Goal: Information Seeking & Learning: Learn about a topic

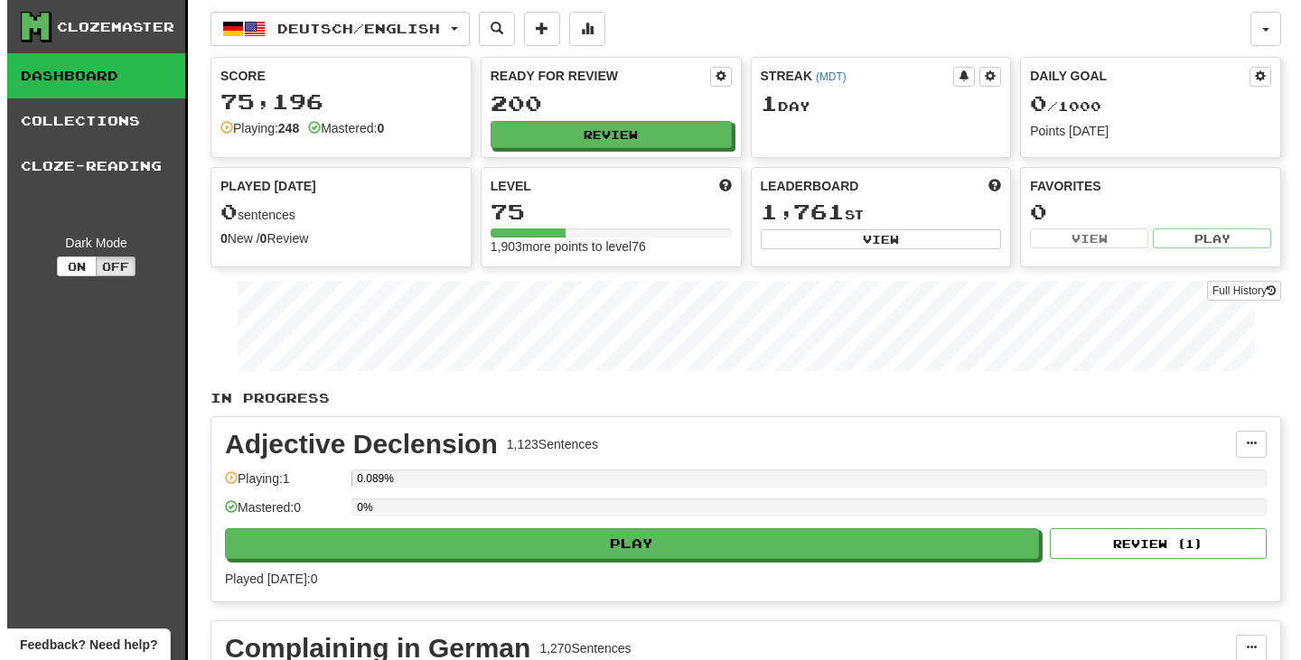
scroll to position [271, 0]
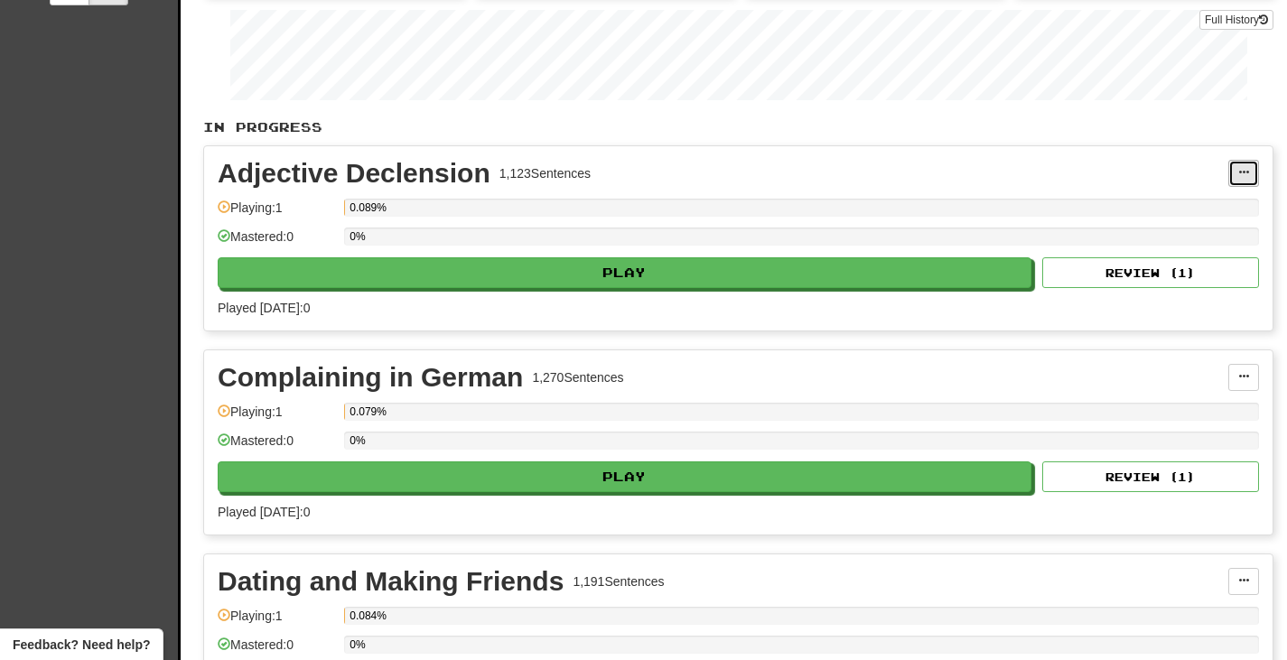
click at [1237, 172] on button at bounding box center [1243, 173] width 31 height 27
click at [1127, 208] on span "Manage Sentences" at bounding box center [1167, 206] width 109 height 14
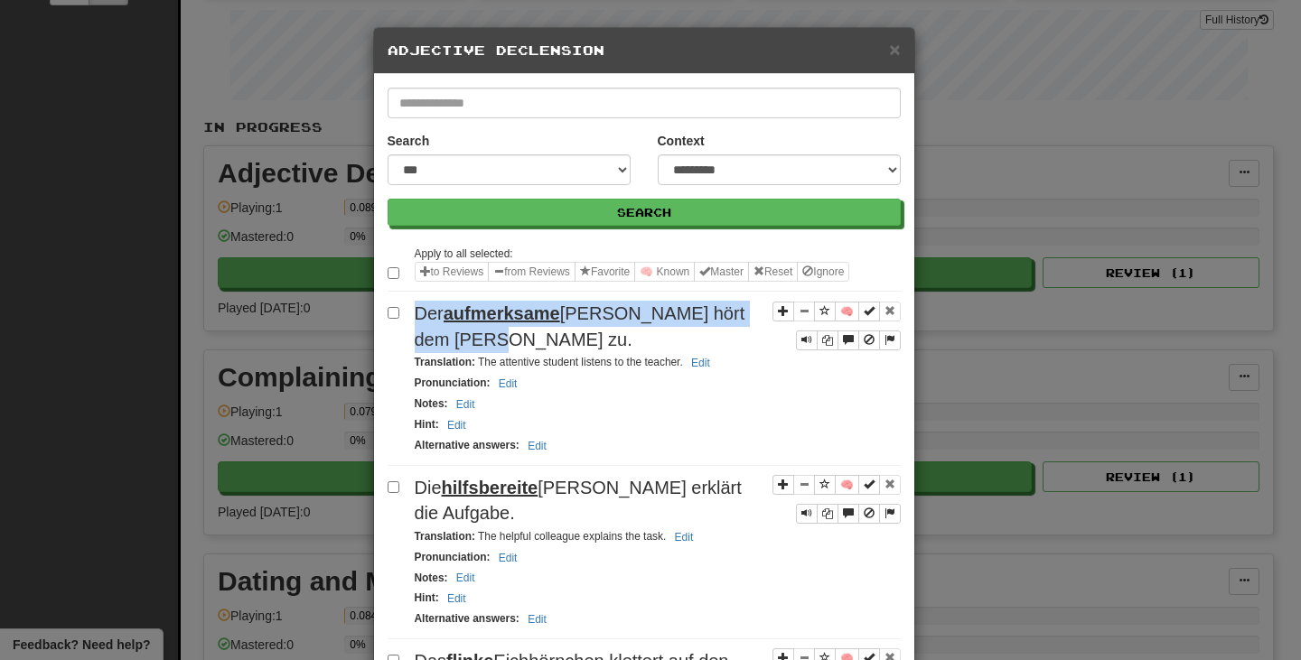
drag, startPoint x: 517, startPoint y: 340, endPoint x: 405, endPoint y: 311, distance: 116.8
click at [405, 311] on div "🧠 Der aufmerksame [PERSON_NAME] hört dem [PERSON_NAME] zu. Translation : The at…" at bounding box center [643, 383] width 513 height 164
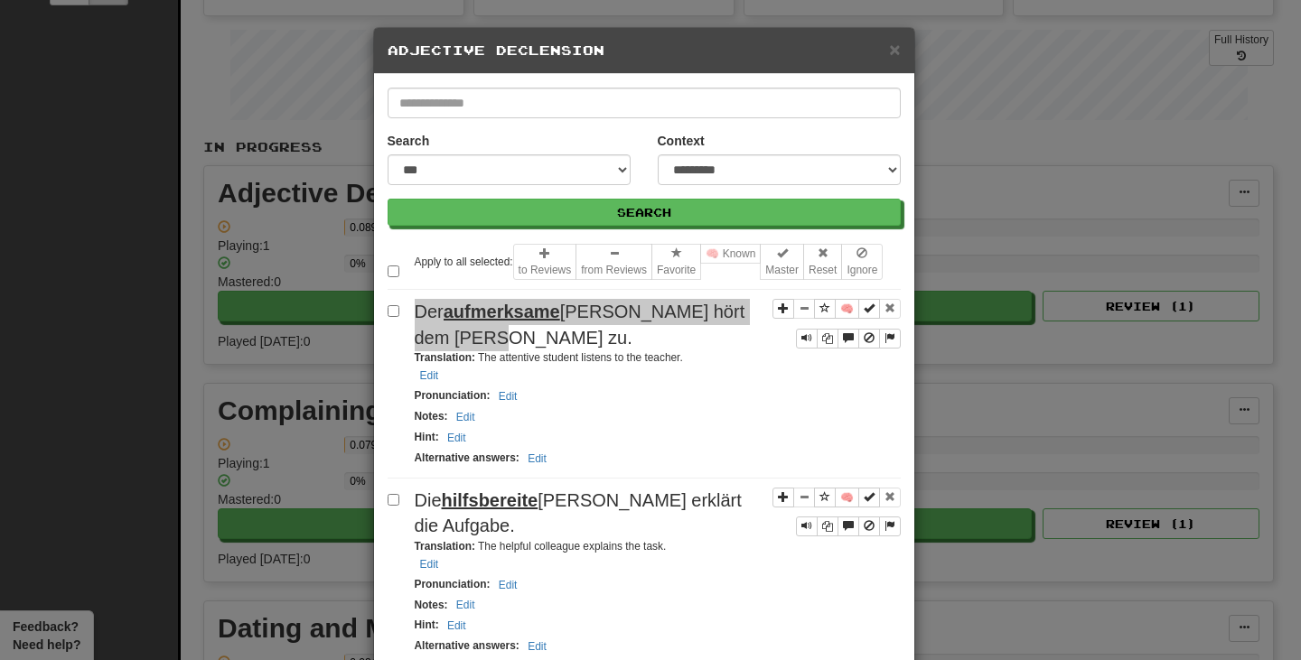
scroll to position [249, 0]
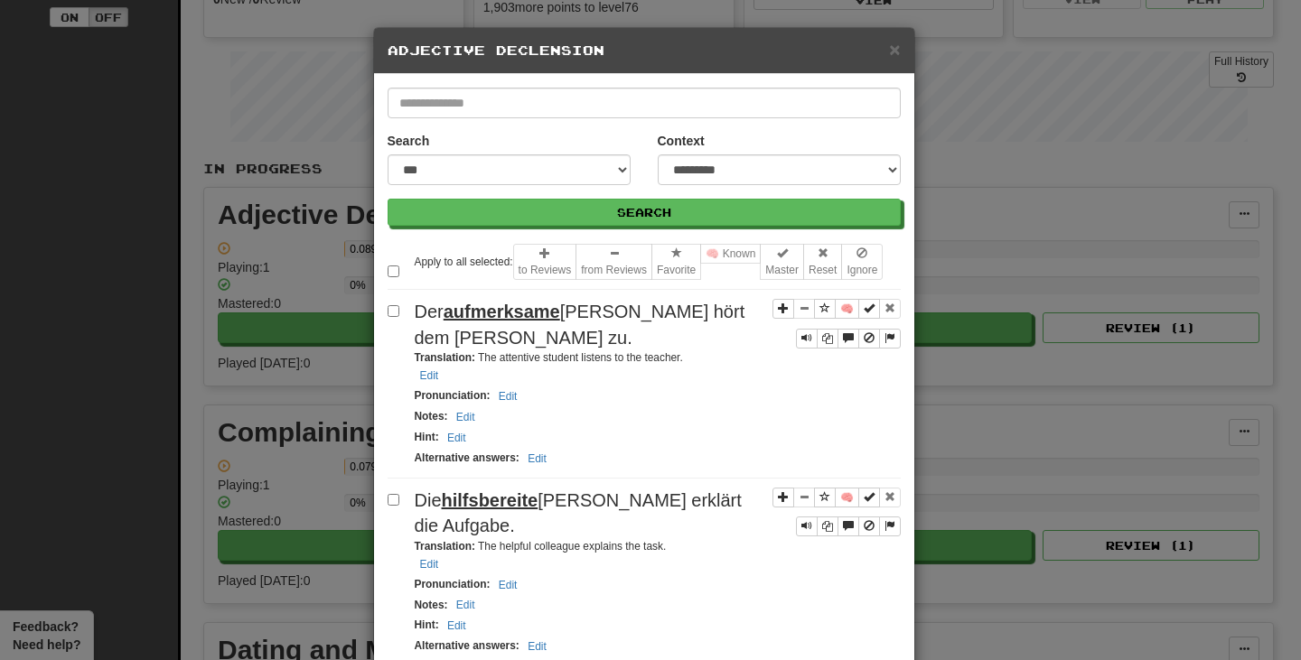
click at [150, 249] on div "**********" at bounding box center [650, 330] width 1301 height 660
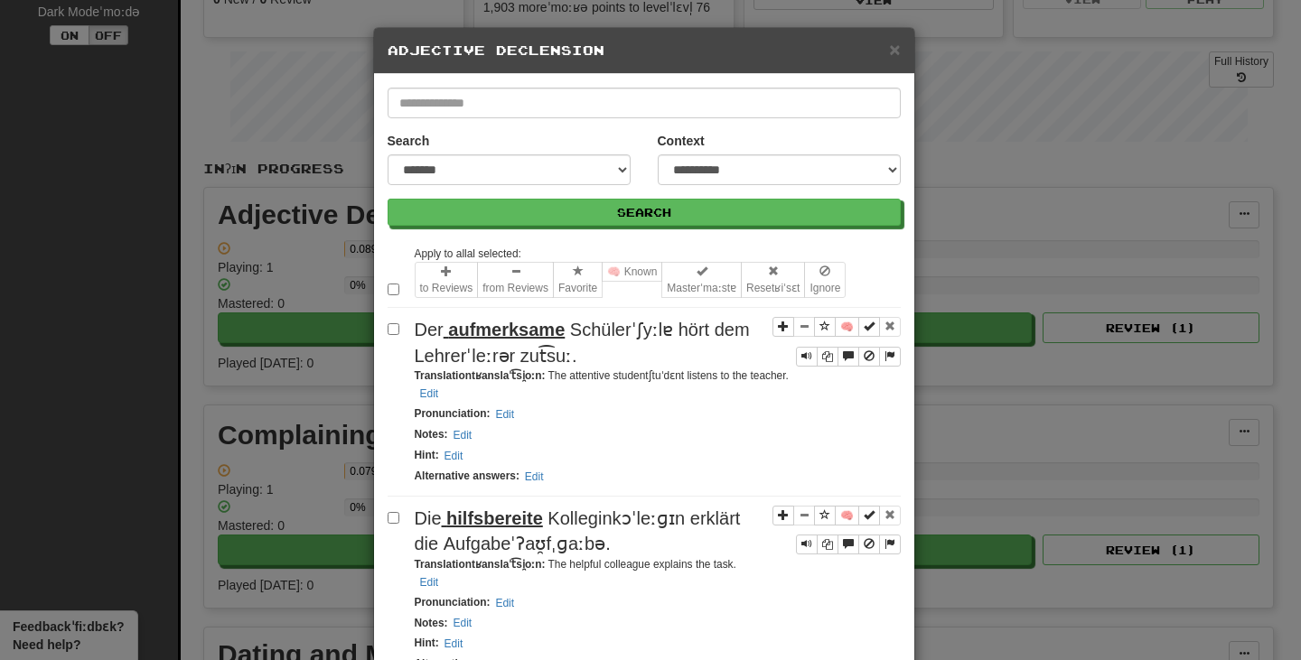
scroll to position [294, 0]
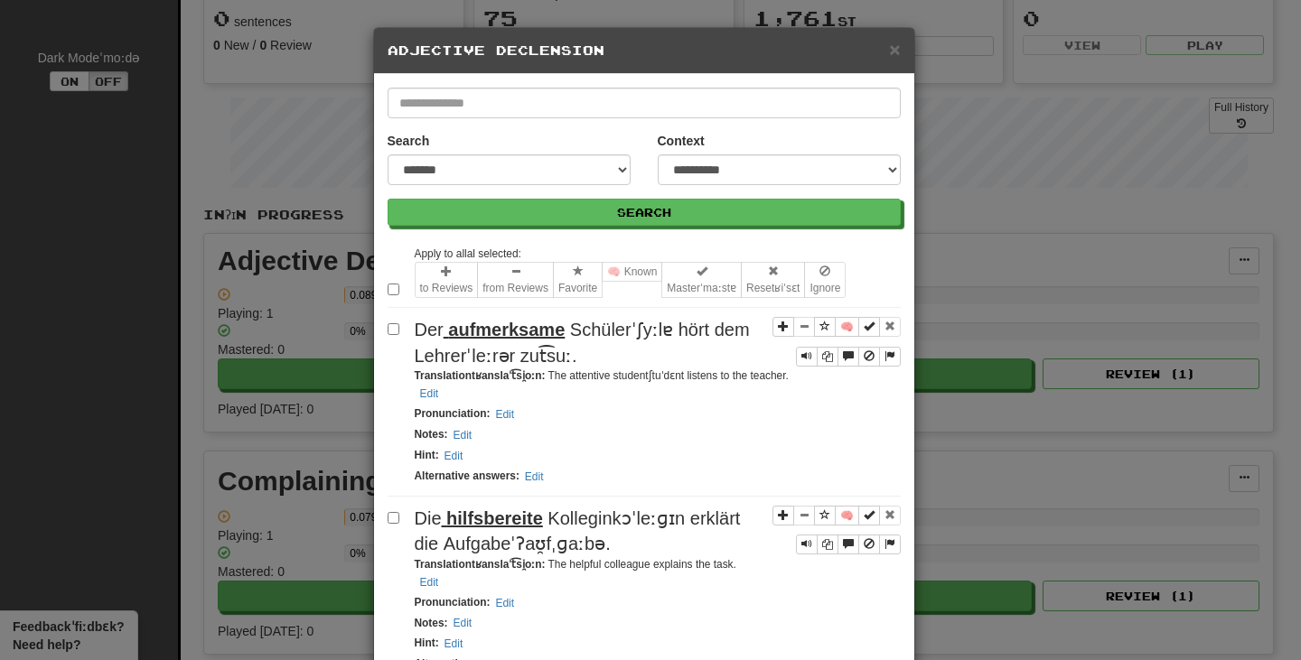
click at [512, 340] on span "aufmerksame" at bounding box center [506, 330] width 117 height 20
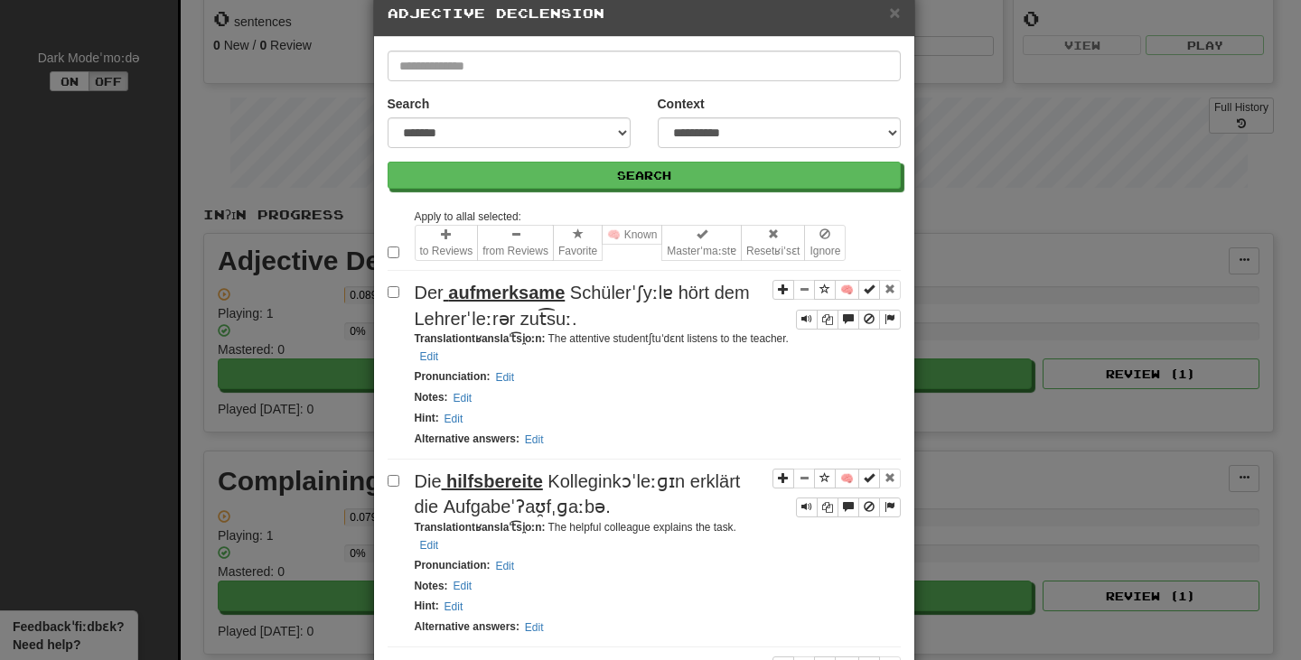
scroll to position [0, 0]
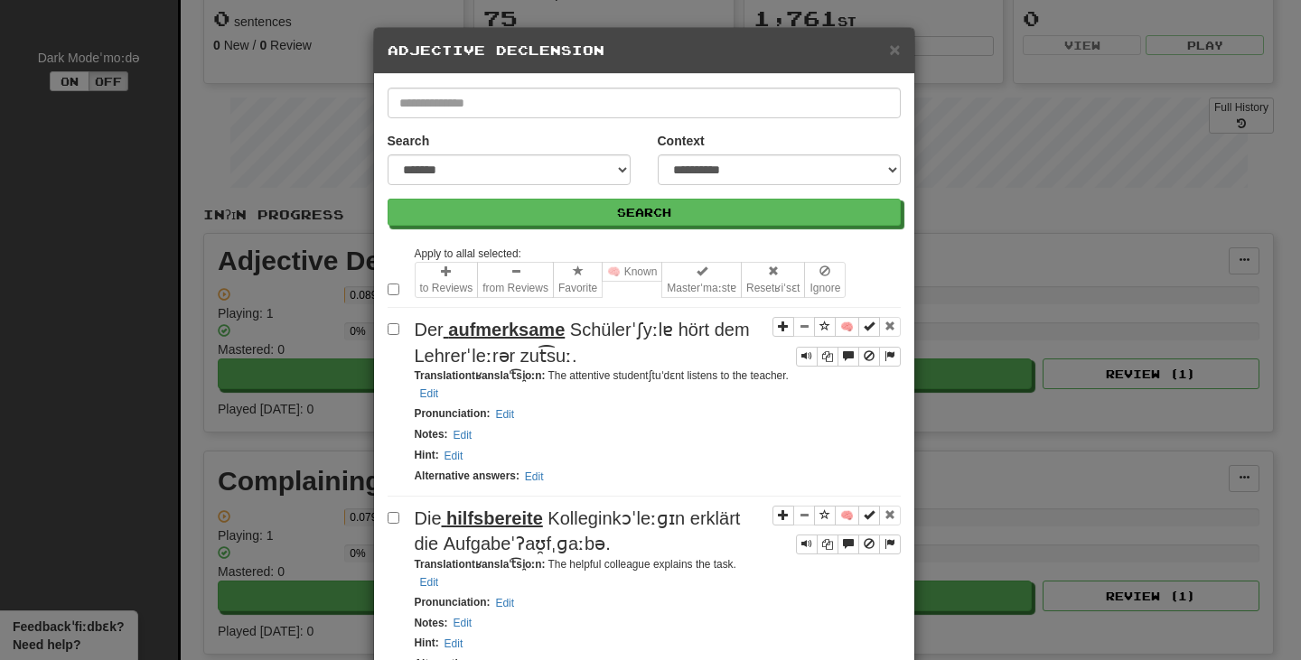
click at [502, 340] on span "aufmerksame" at bounding box center [506, 330] width 117 height 20
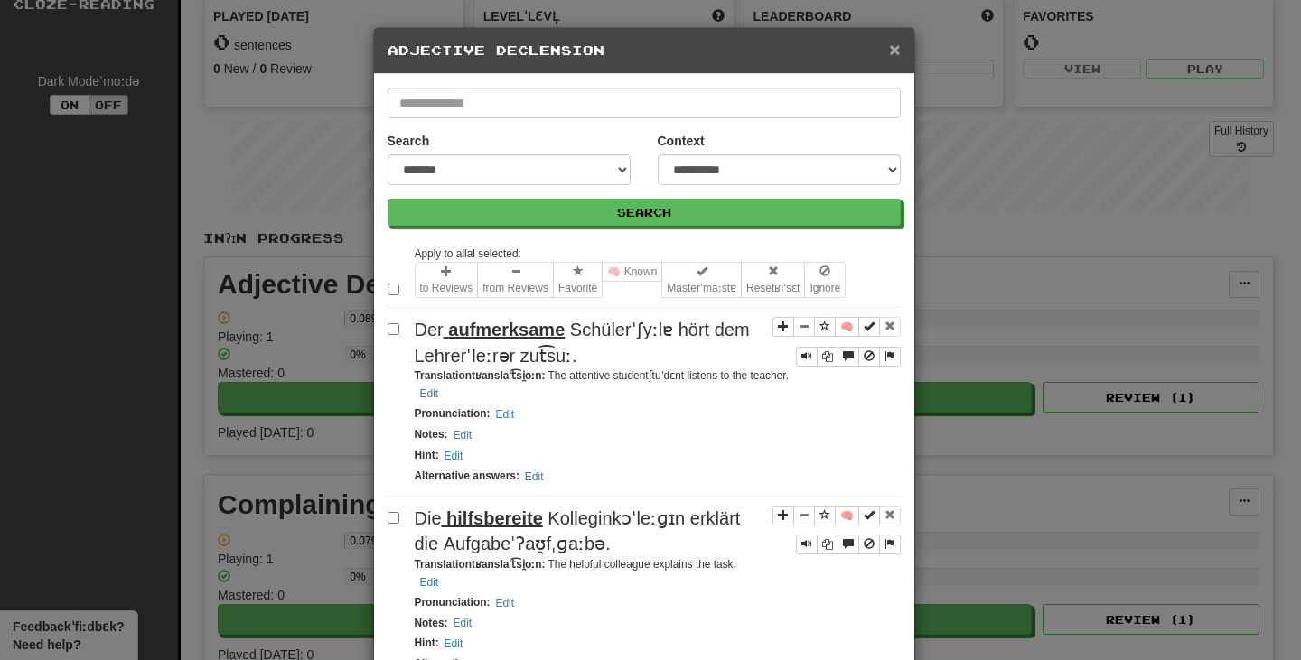
click at [890, 51] on span "×" at bounding box center [894, 49] width 11 height 21
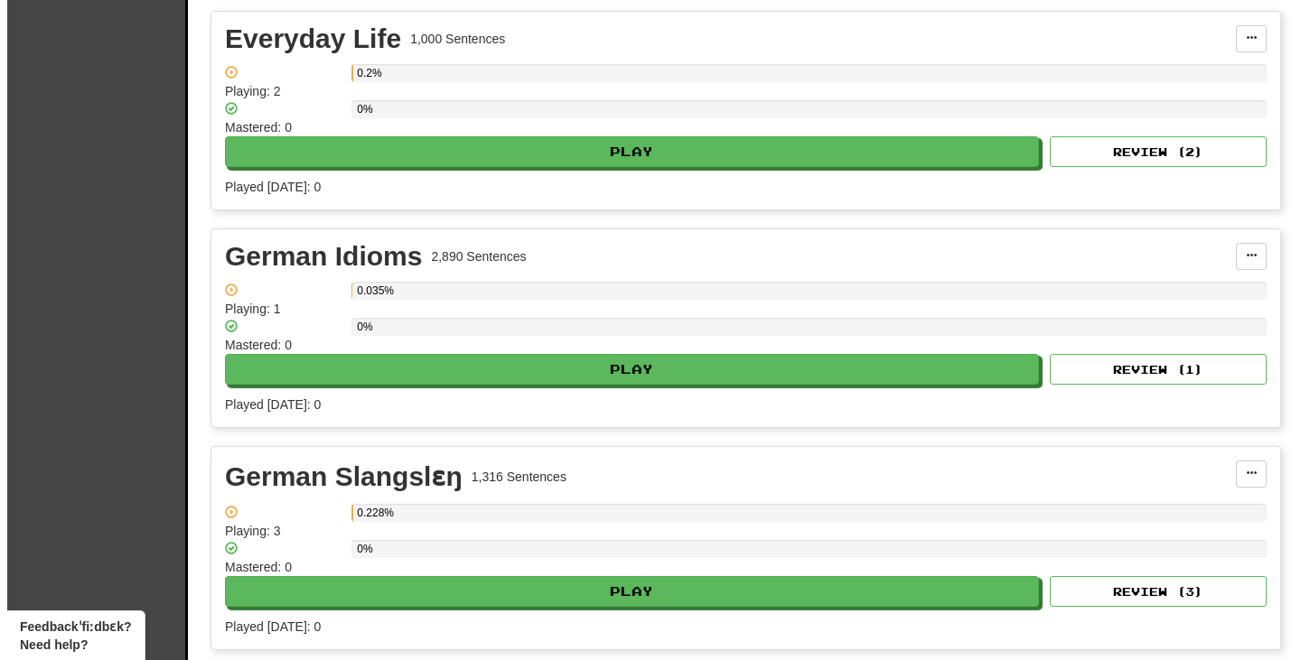
scroll to position [1468, 0]
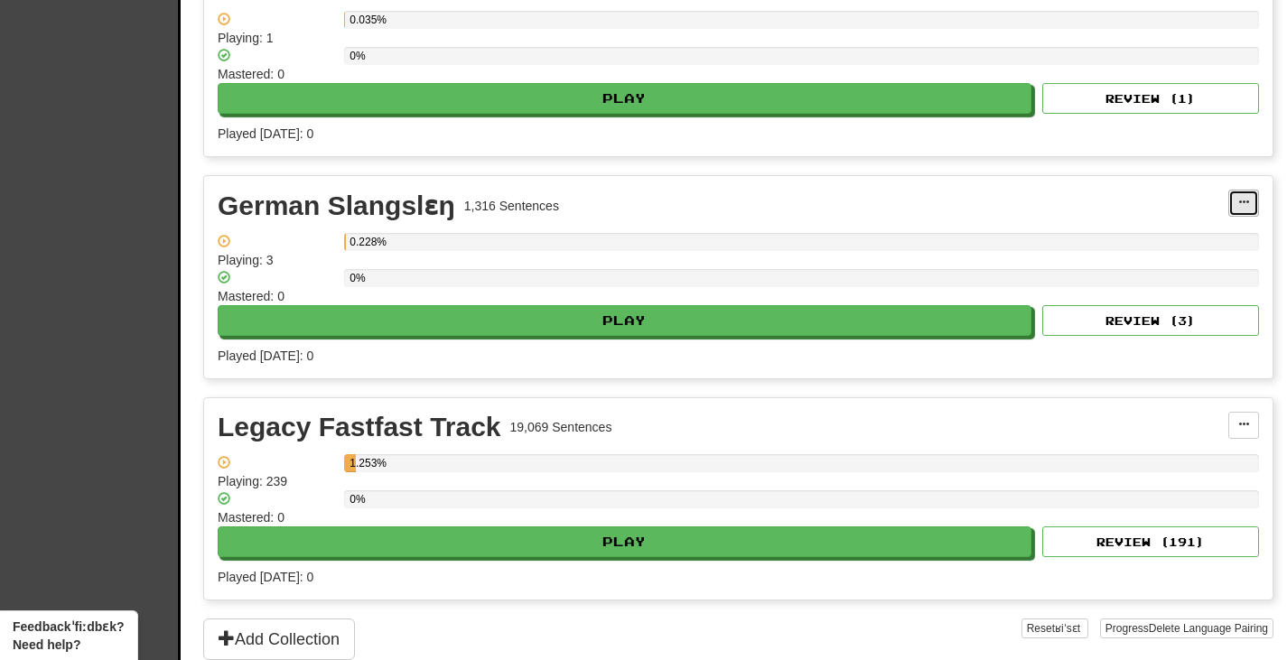
click at [1245, 197] on span at bounding box center [1243, 202] width 11 height 11
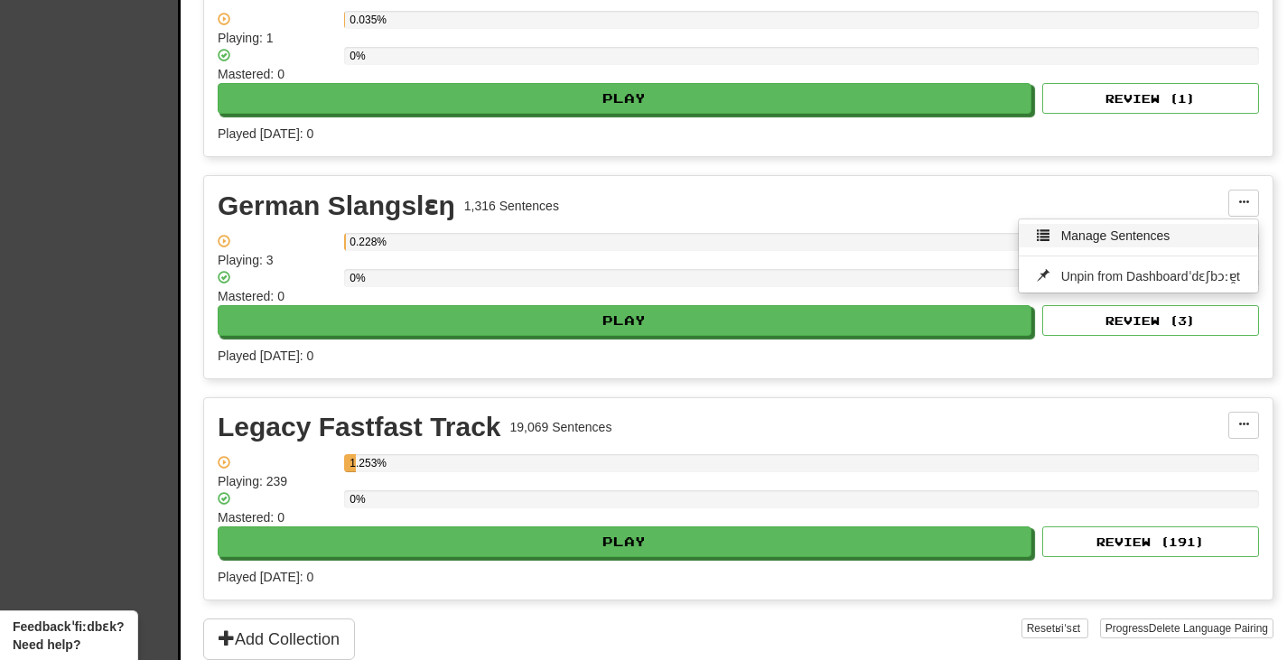
click at [1107, 228] on span "Manage" at bounding box center [1084, 235] width 46 height 14
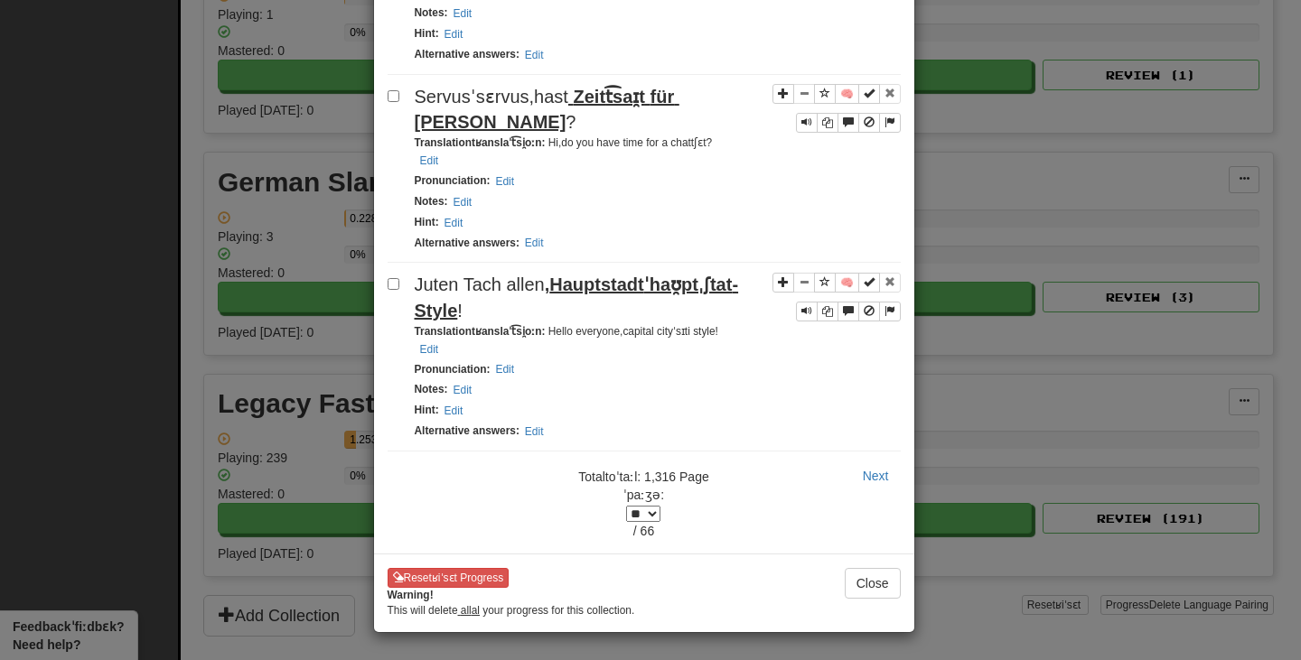
scroll to position [4062, 0]
click at [660, 509] on select "* * * * * * * * * * * * * * * * * * ** * ** * ** * ** * ** * ** * ** * ** * ** …" at bounding box center [643, 514] width 34 height 16
click at [739, 487] on div "Next ​" at bounding box center [823, 476] width 180 height 31
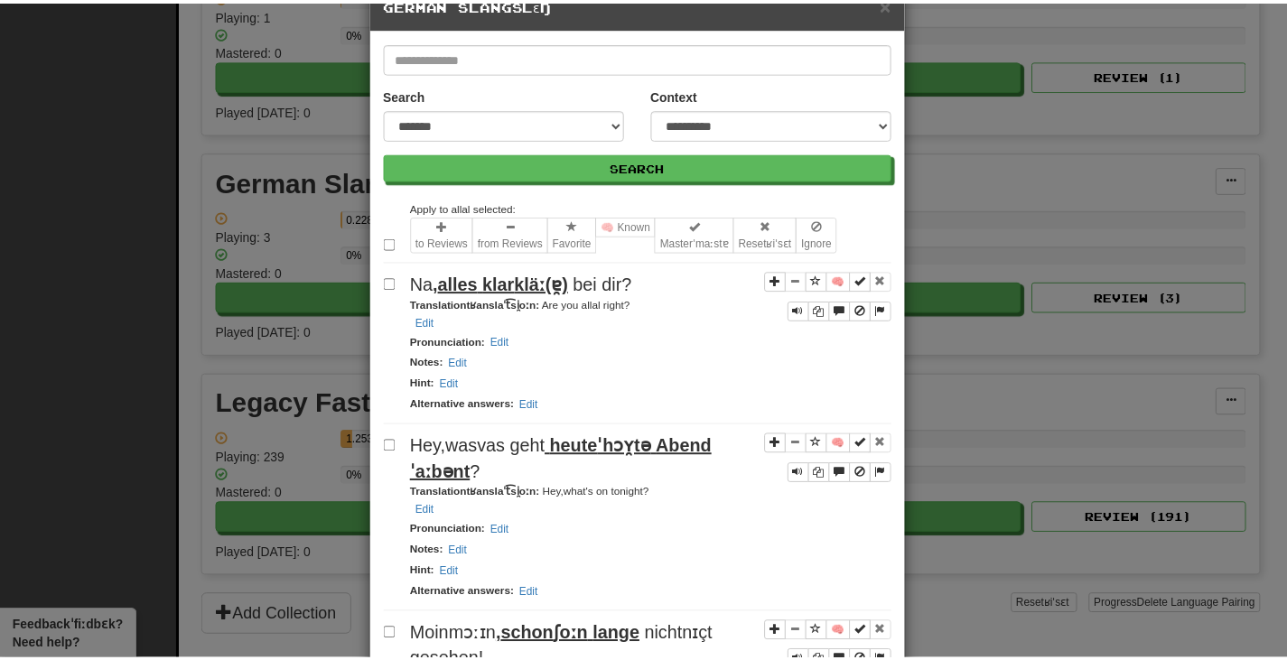
scroll to position [0, 0]
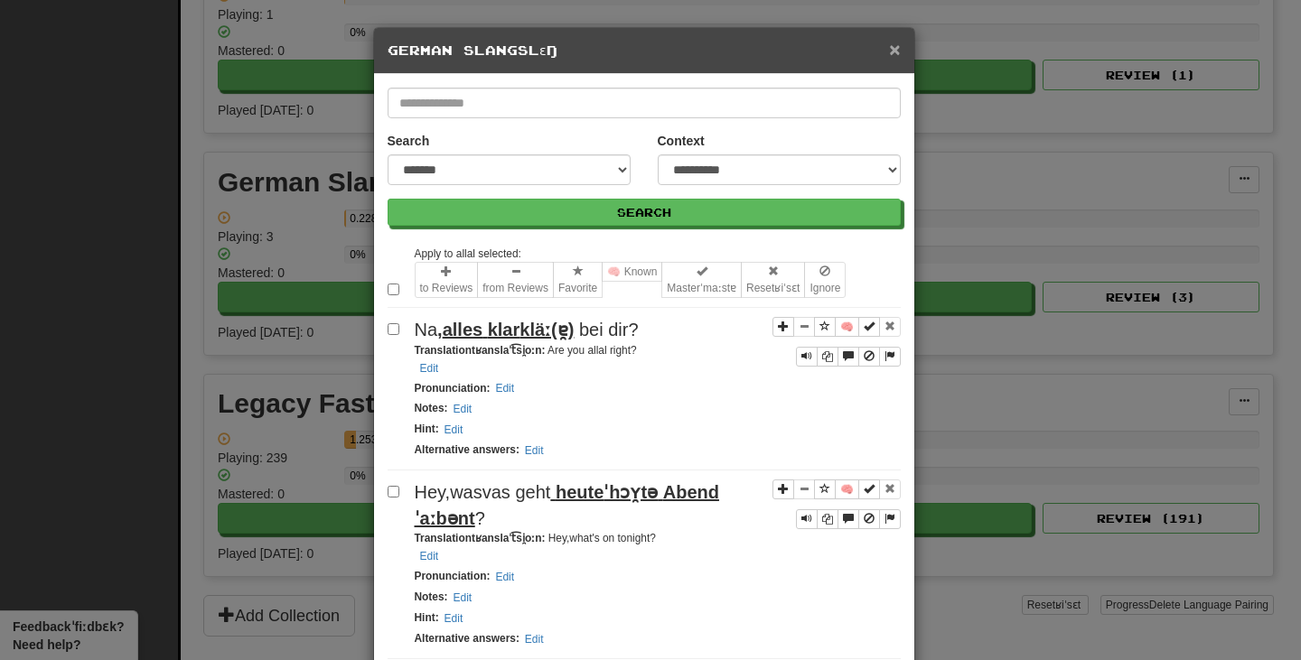
click at [889, 54] on span "×" at bounding box center [894, 49] width 11 height 21
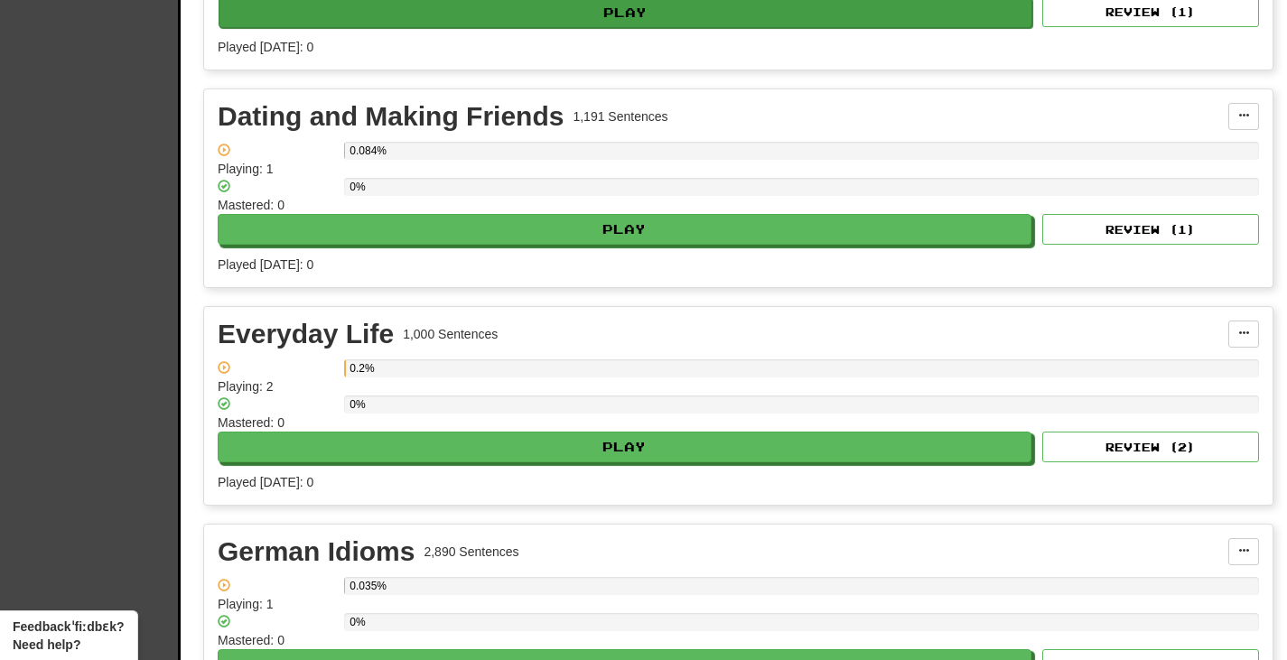
scroll to position [903, 0]
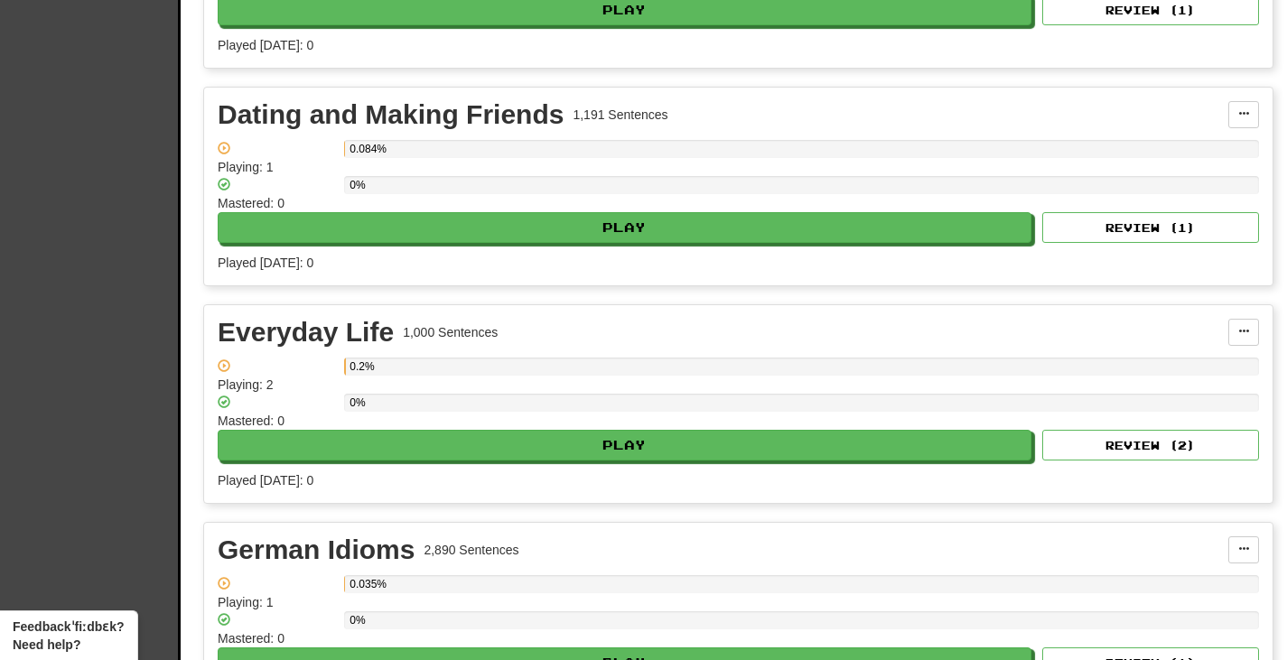
click at [116, 334] on div "Clozemaster ​ Dashboard ( ˈdɛʃbɔːɐ̯t ) Collections ​ Cloze ​ - ​ Reading ​ Dark…" at bounding box center [90, 240] width 181 height 2059
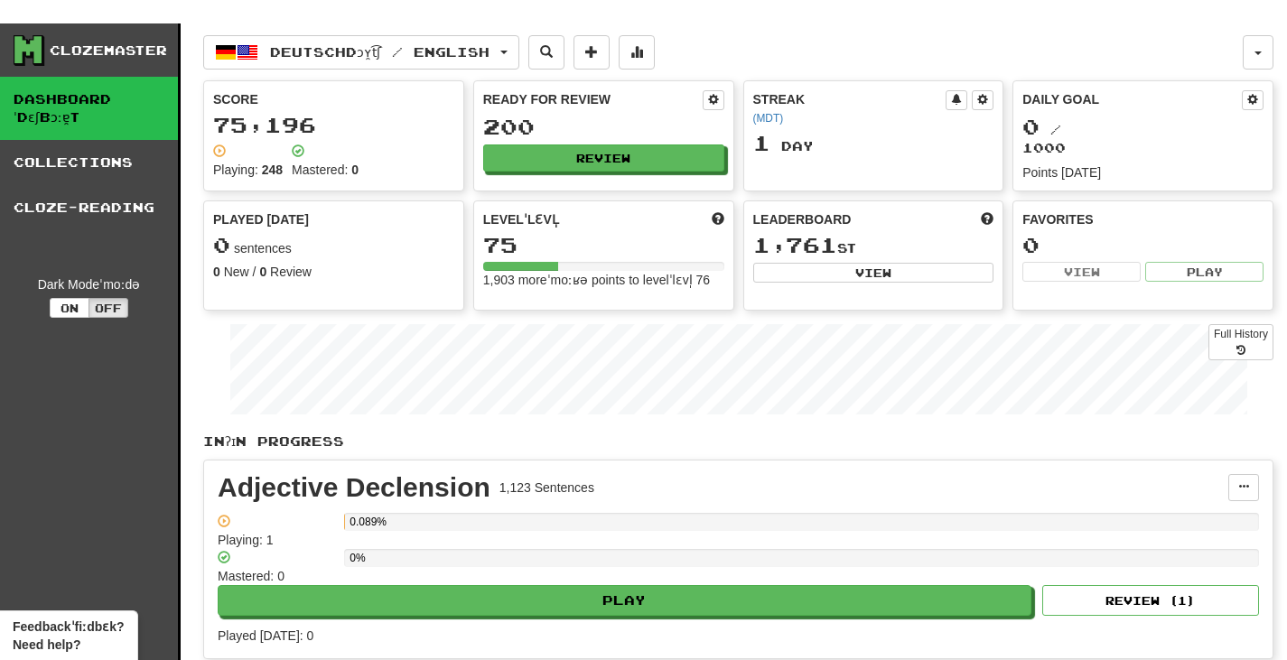
scroll to position [271, 0]
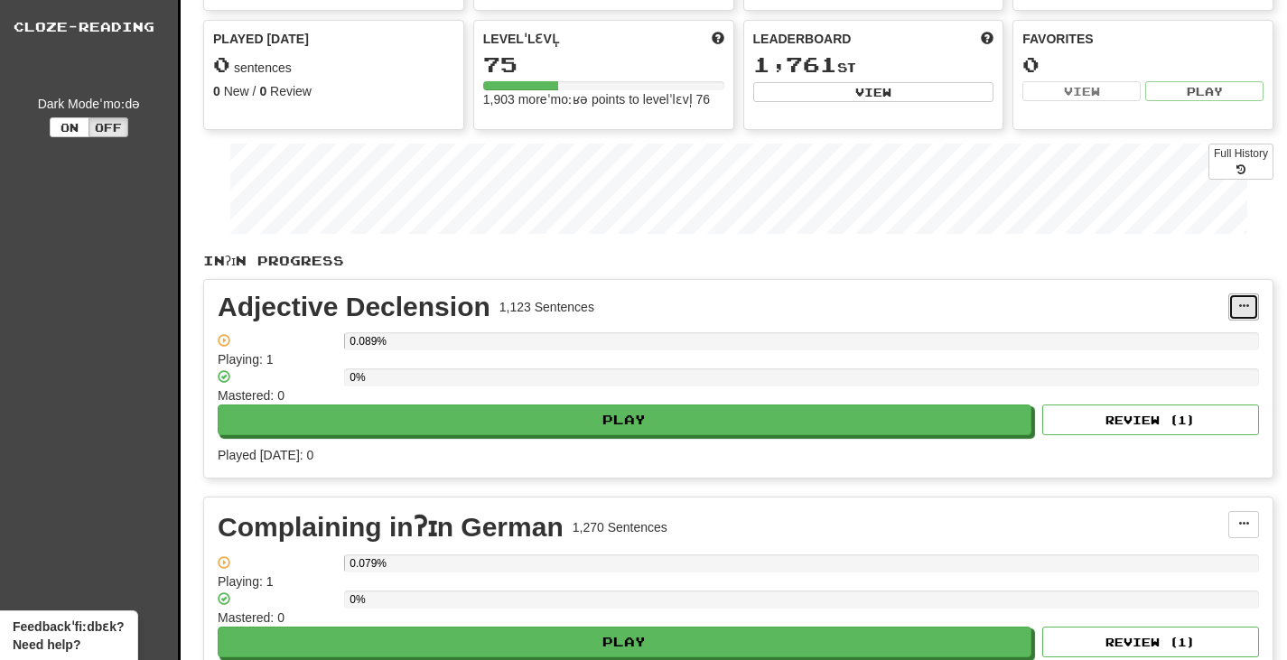
click at [1236, 294] on button at bounding box center [1243, 307] width 31 height 27
click at [992, 294] on div "Adjective ​ ​ Declension ​ 1 ​ , ​ 123 ​ ​ Sentences ​" at bounding box center [723, 307] width 1011 height 27
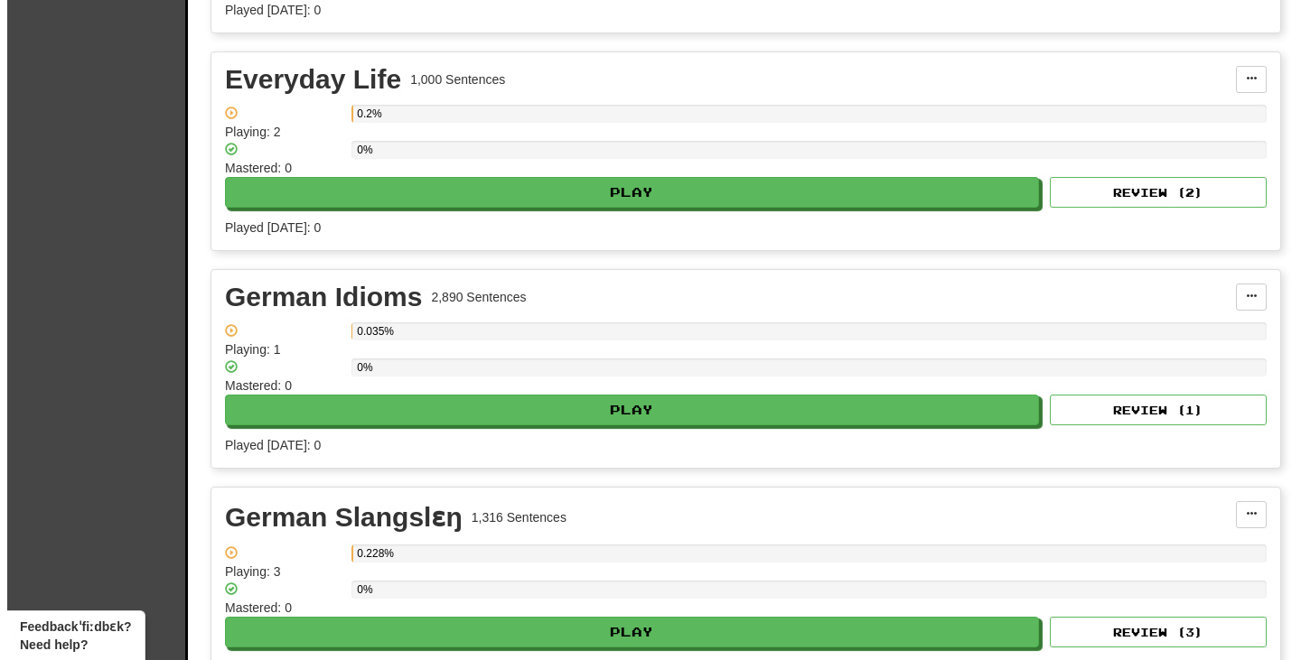
scroll to position [1264, 0]
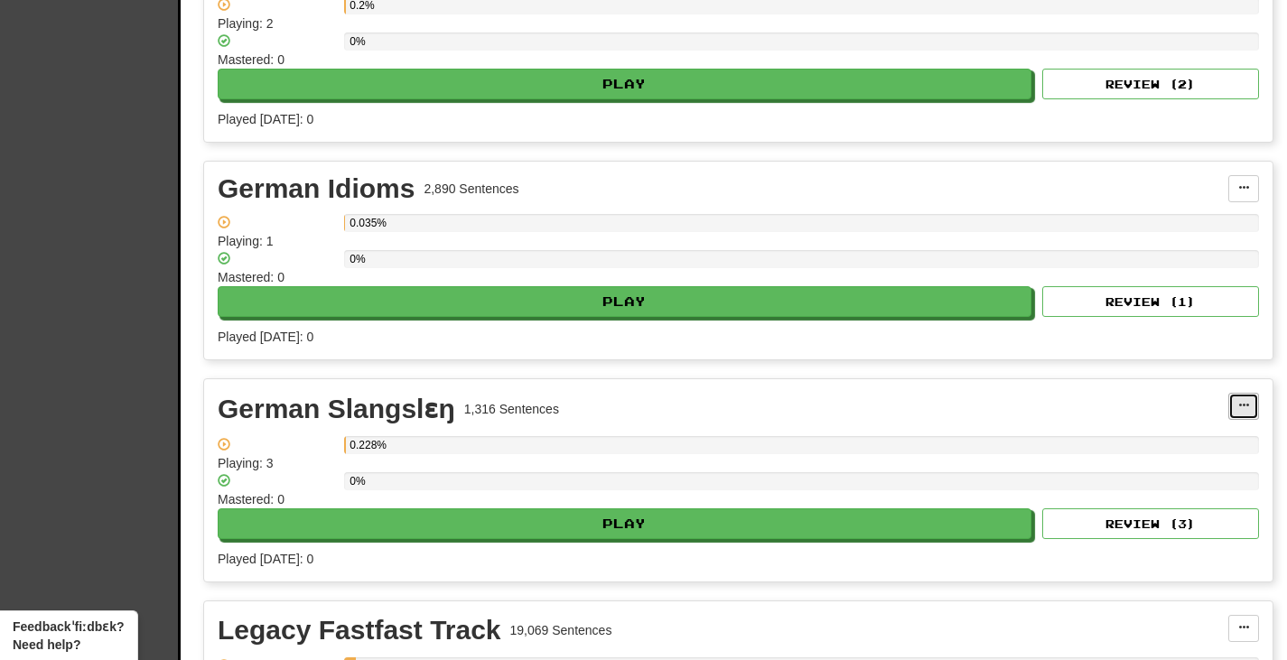
click at [1243, 393] on button at bounding box center [1243, 406] width 31 height 27
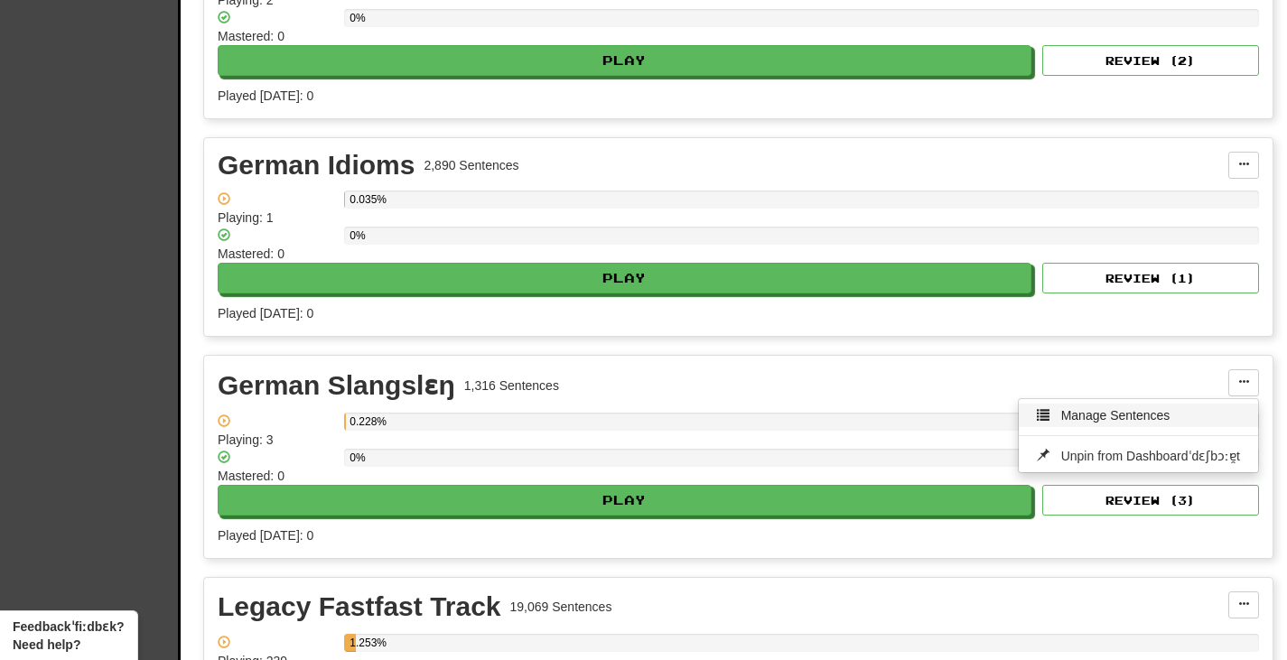
click at [1170, 408] on span "Sentences" at bounding box center [1140, 415] width 60 height 14
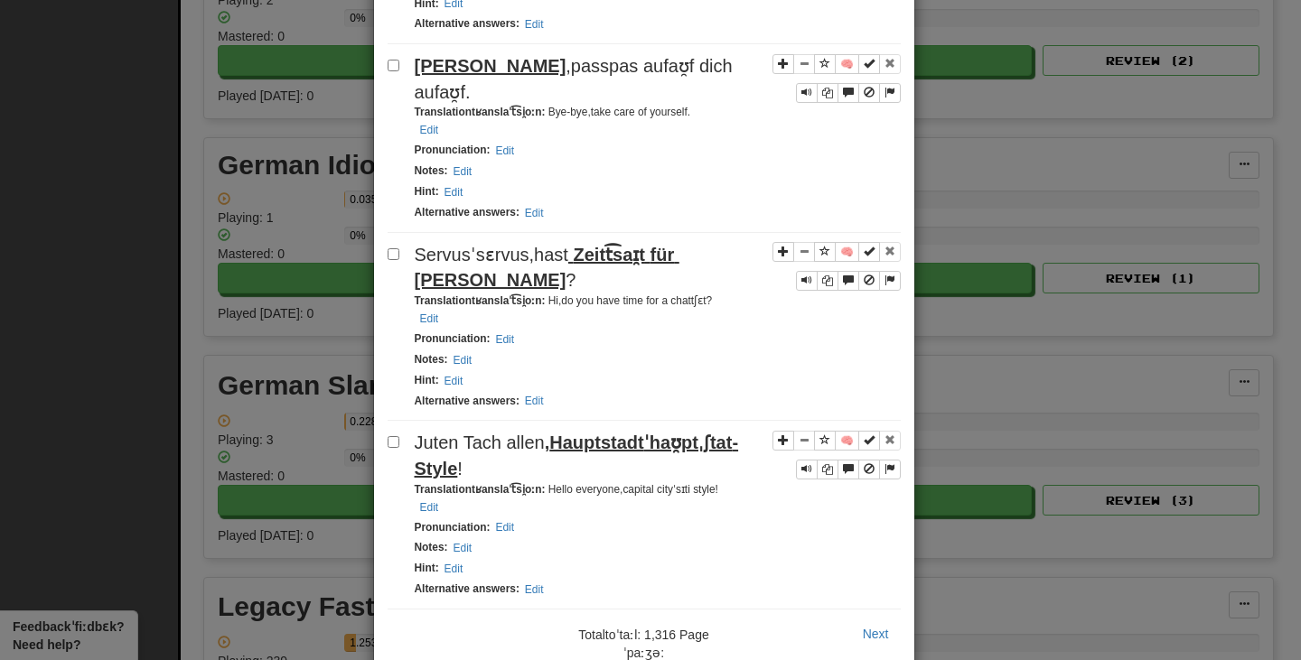
scroll to position [3432, 0]
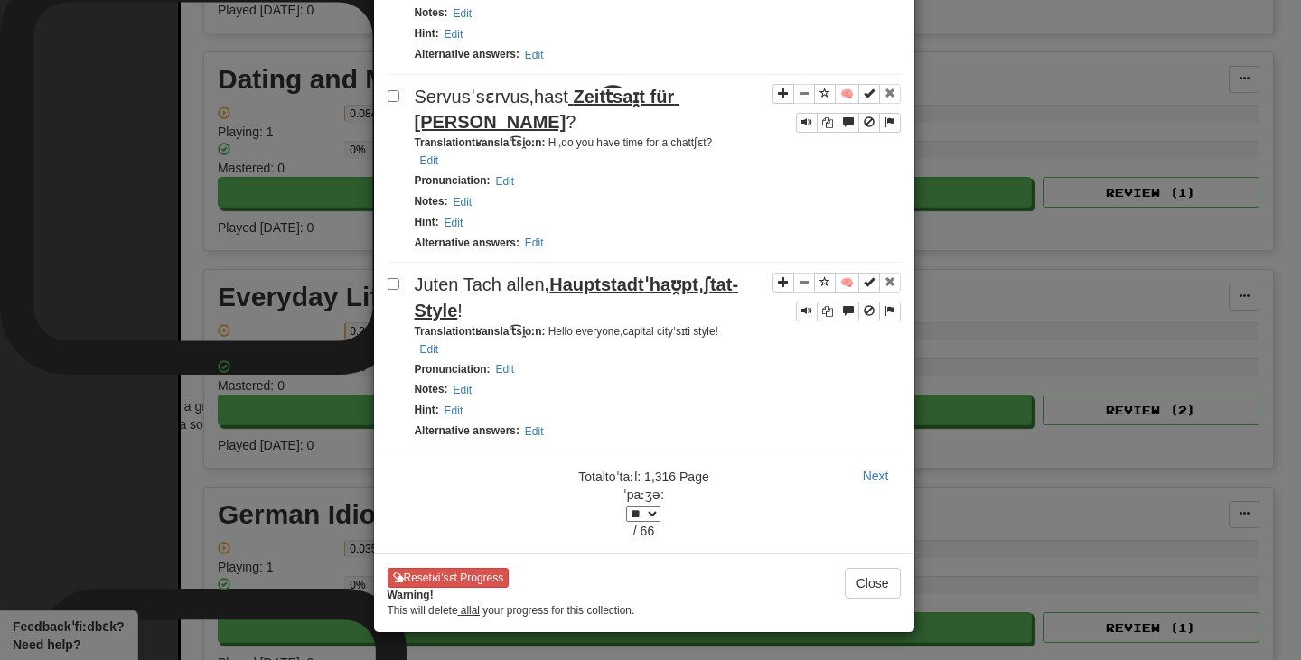
scroll to position [0, 0]
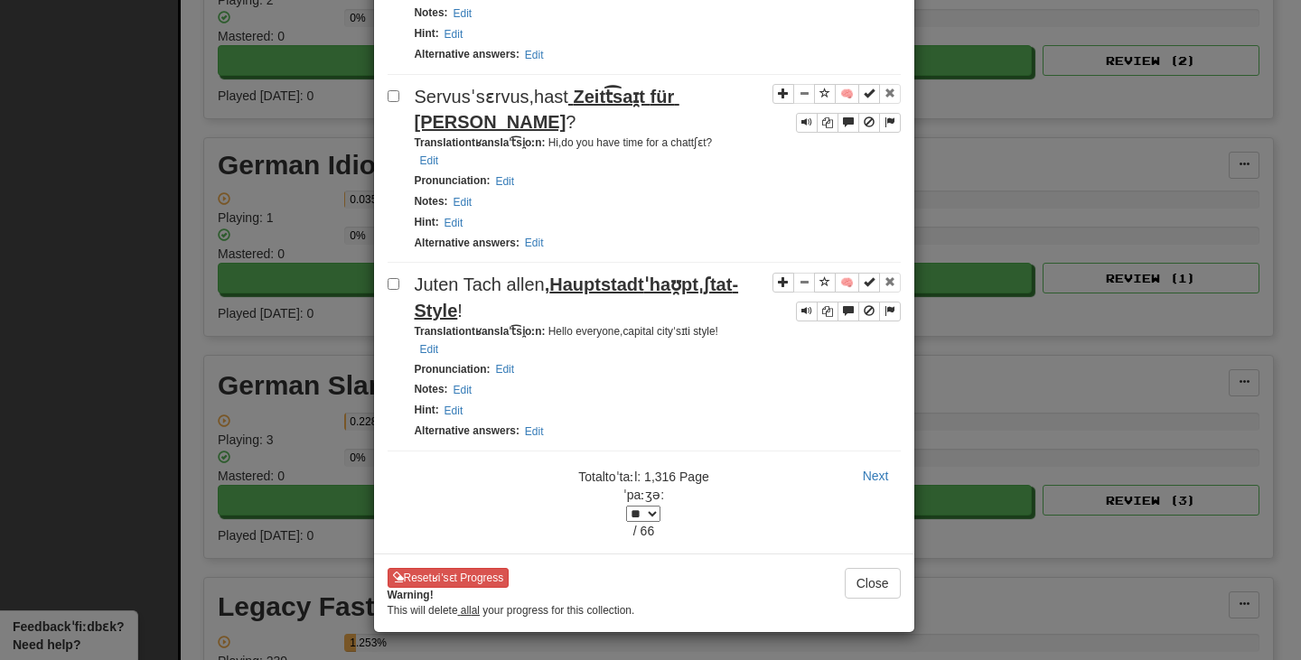
scroll to position [3522, 0]
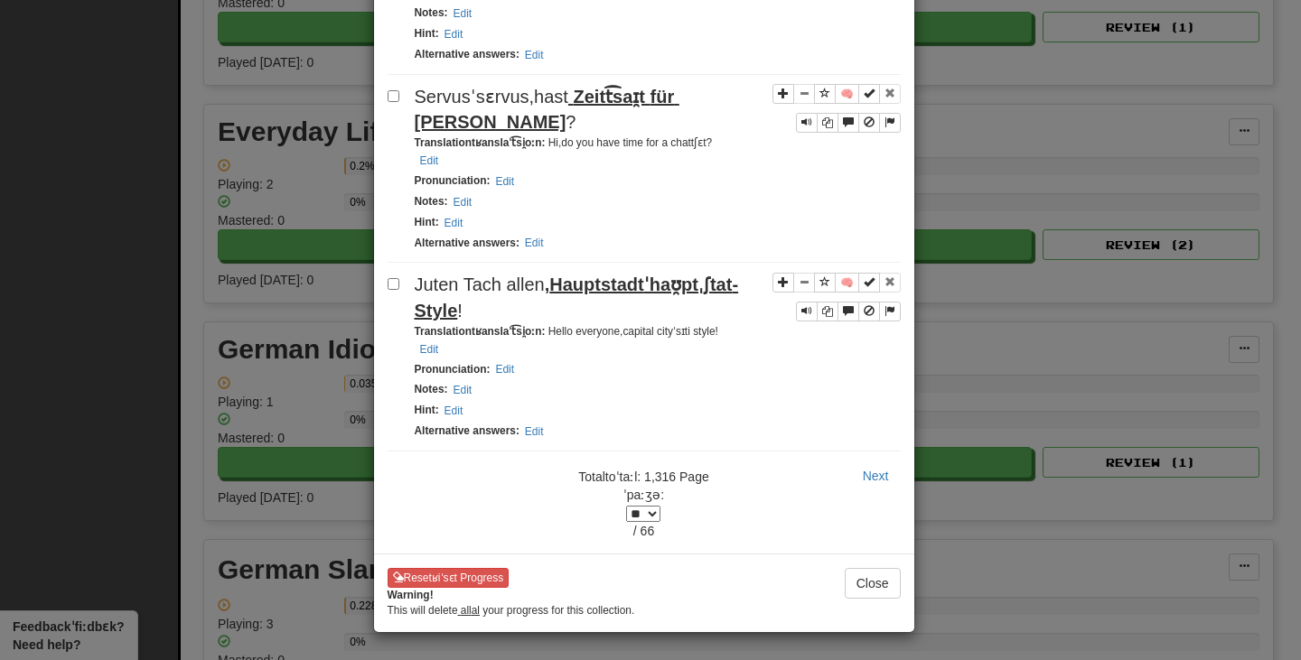
scroll to position [3793, 0]
click at [566, 132] on span "[PERSON_NAME]" at bounding box center [491, 122] width 152 height 20
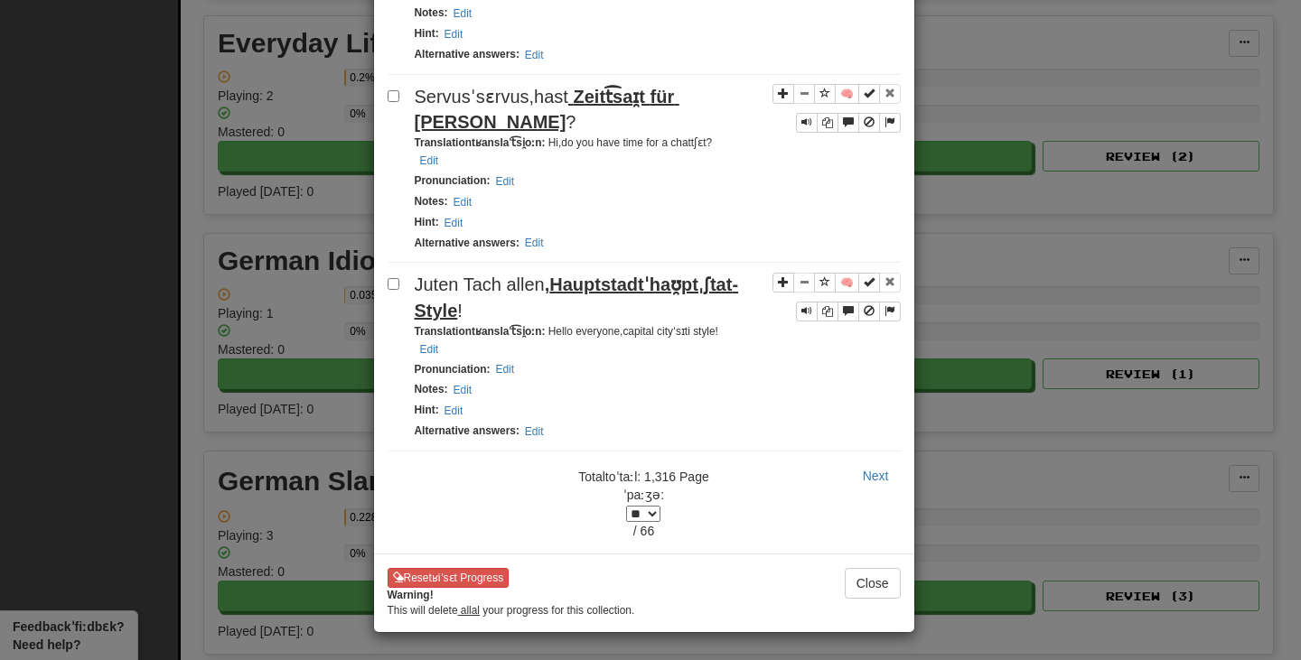
scroll to position [4062, 0]
click at [660, 508] on select "* * * * * * * * * * * * * * * * * * ** * ** * ** * ** * ** * ** * ** * ** * ** …" at bounding box center [643, 514] width 34 height 16
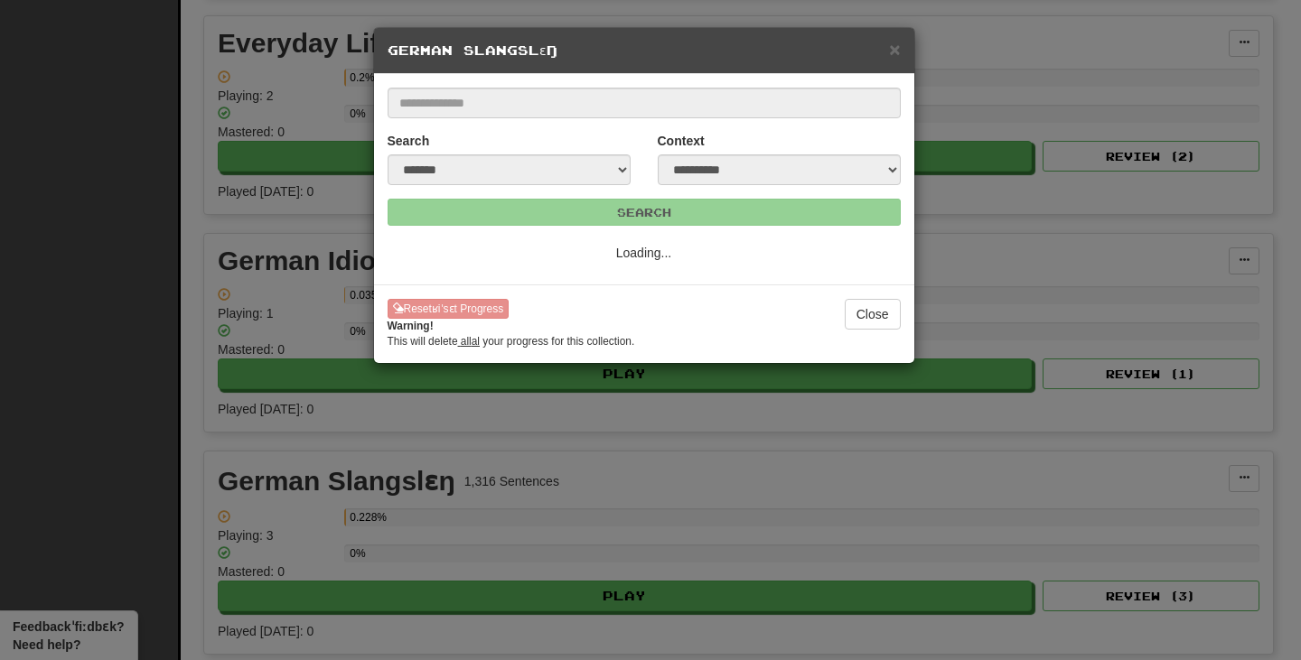
select select "*"
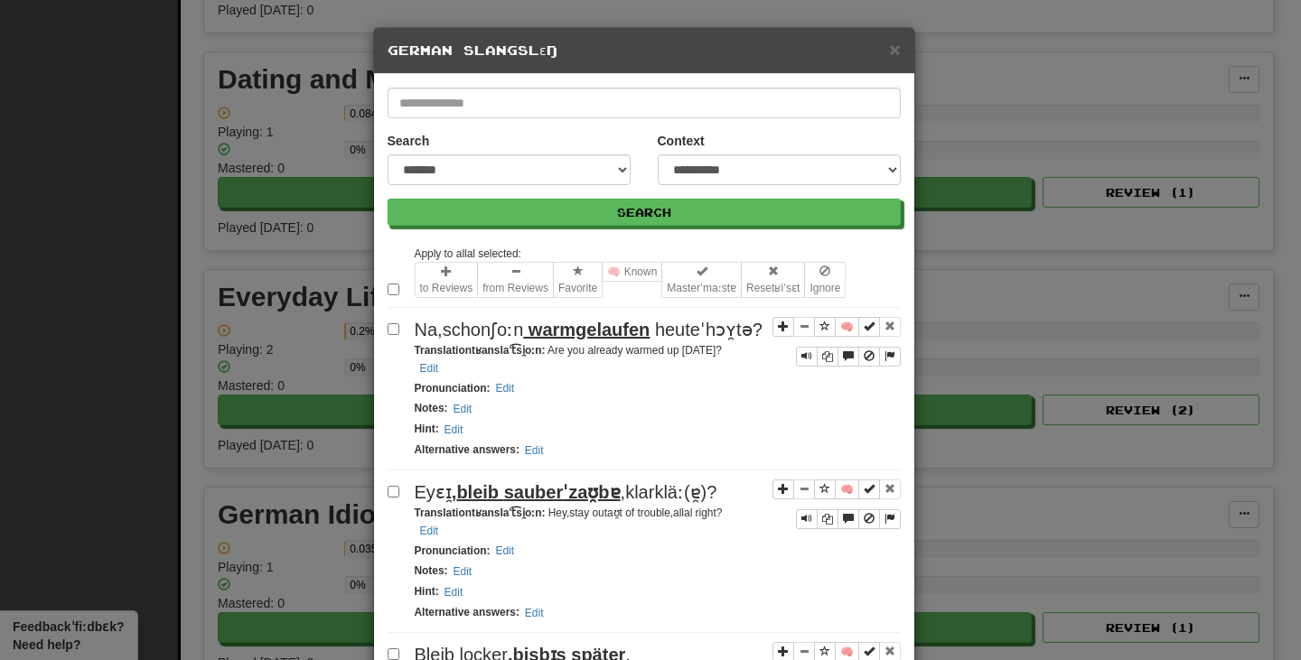
drag, startPoint x: 561, startPoint y: 352, endPoint x: 532, endPoint y: 352, distance: 28.9
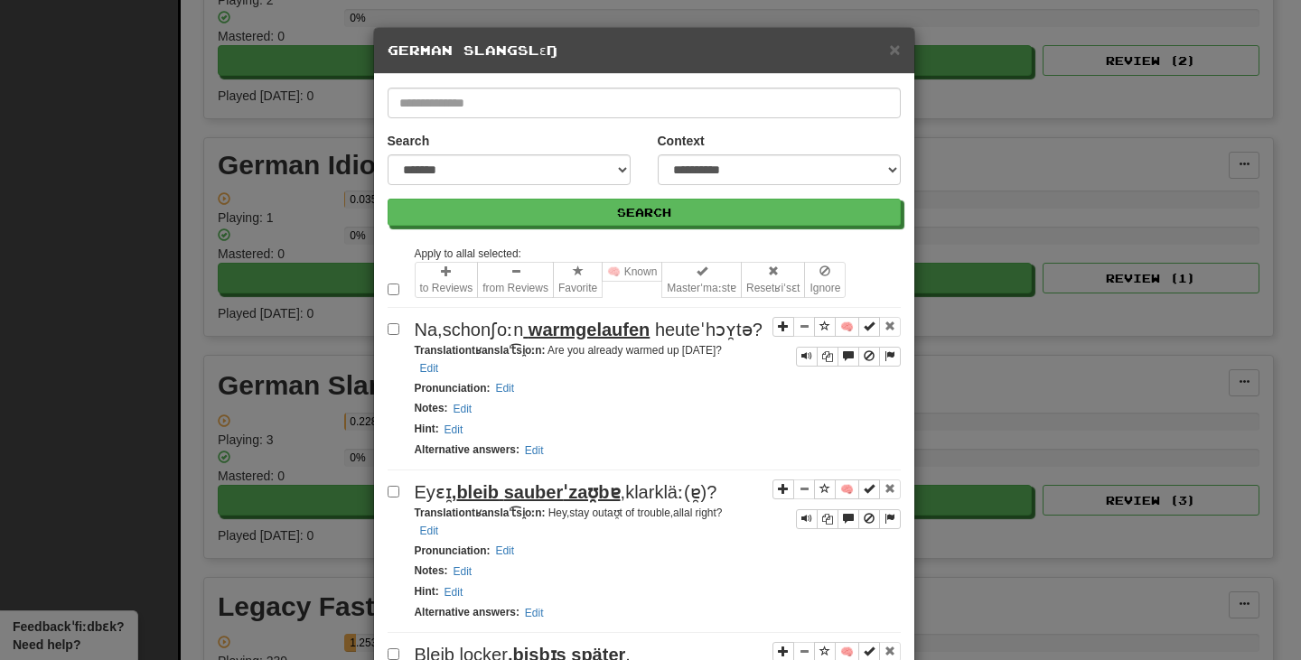
click at [535, 340] on span "warmgelaufen" at bounding box center [588, 330] width 121 height 20
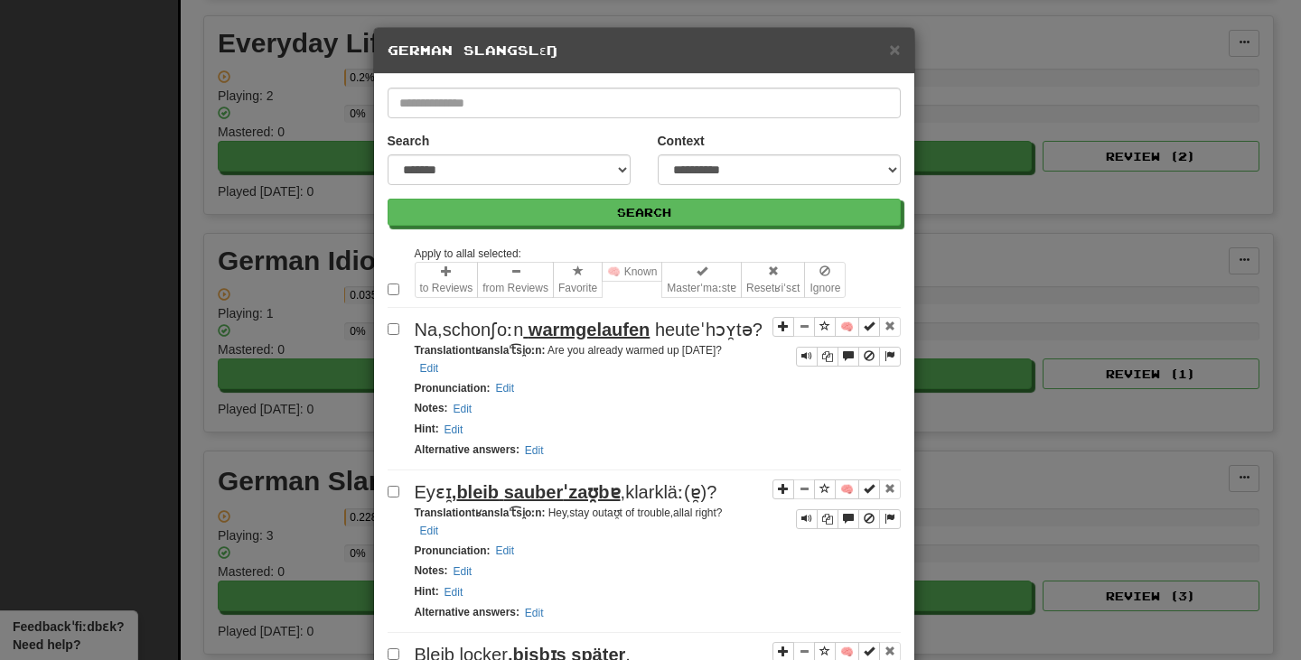
scroll to position [271, 0]
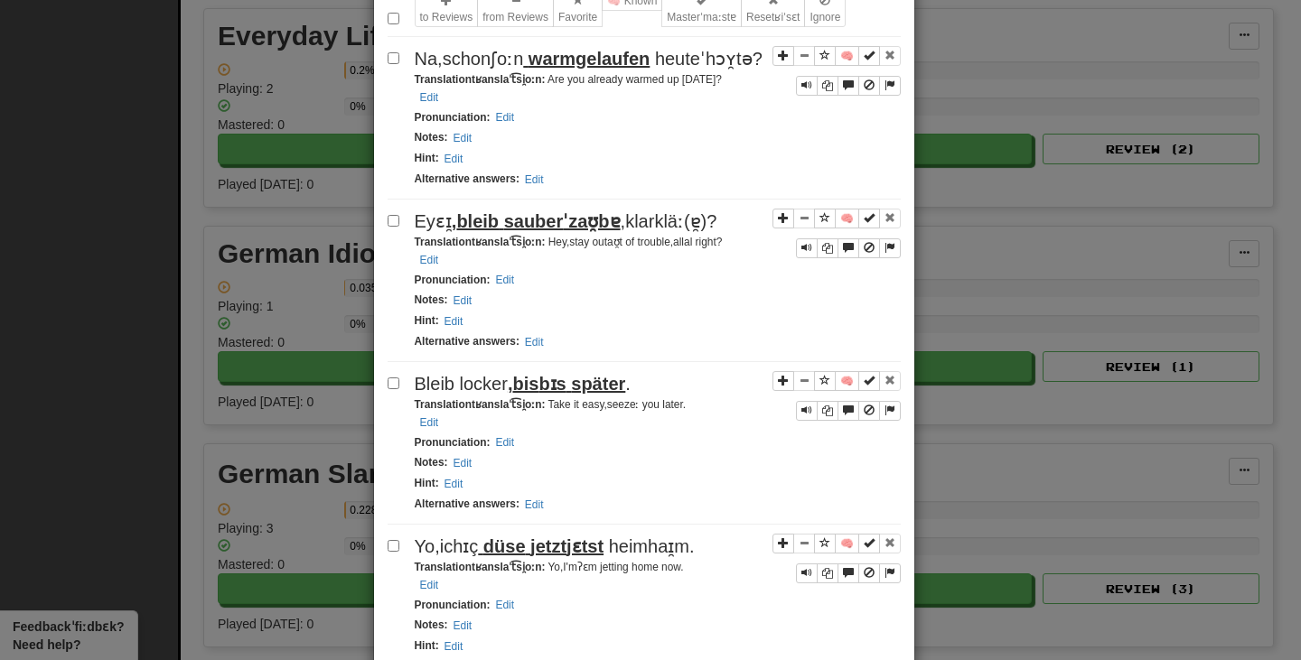
click at [512, 231] on span "sauber" at bounding box center [534, 221] width 60 height 20
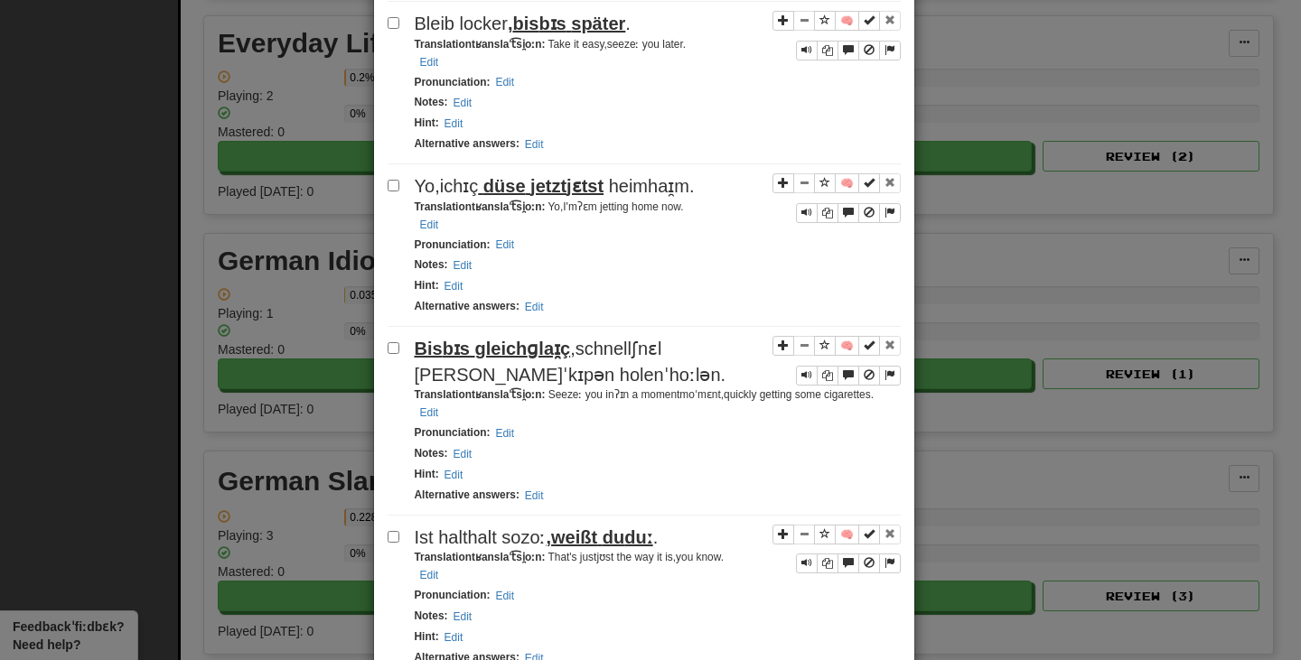
scroll to position [632, 0]
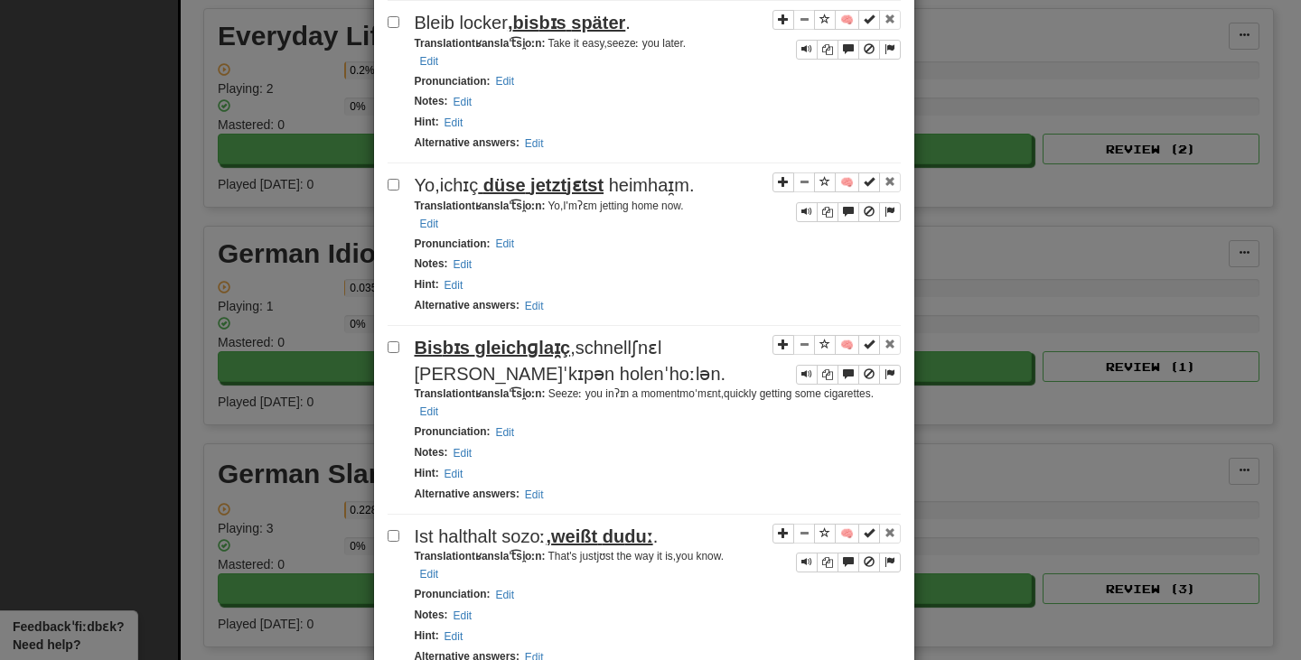
click at [483, 195] on span "düse" at bounding box center [504, 185] width 42 height 20
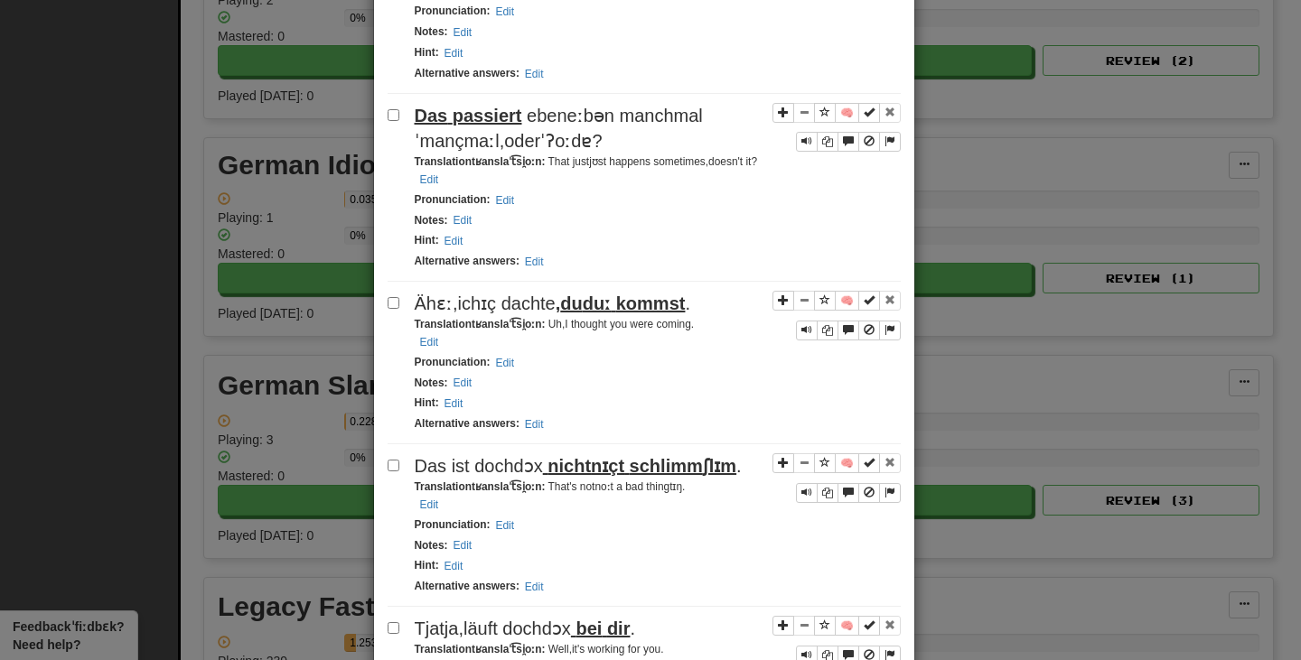
scroll to position [1264, 0]
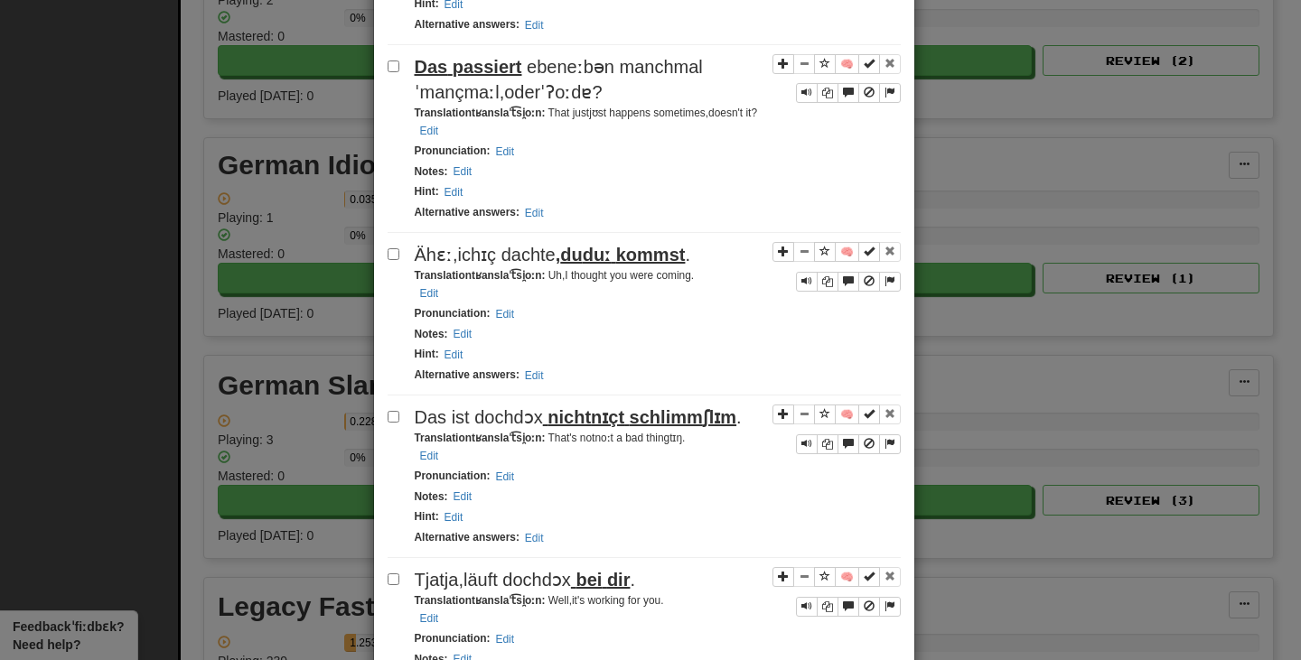
click at [543, 77] on span "eben" at bounding box center [547, 67] width 41 height 20
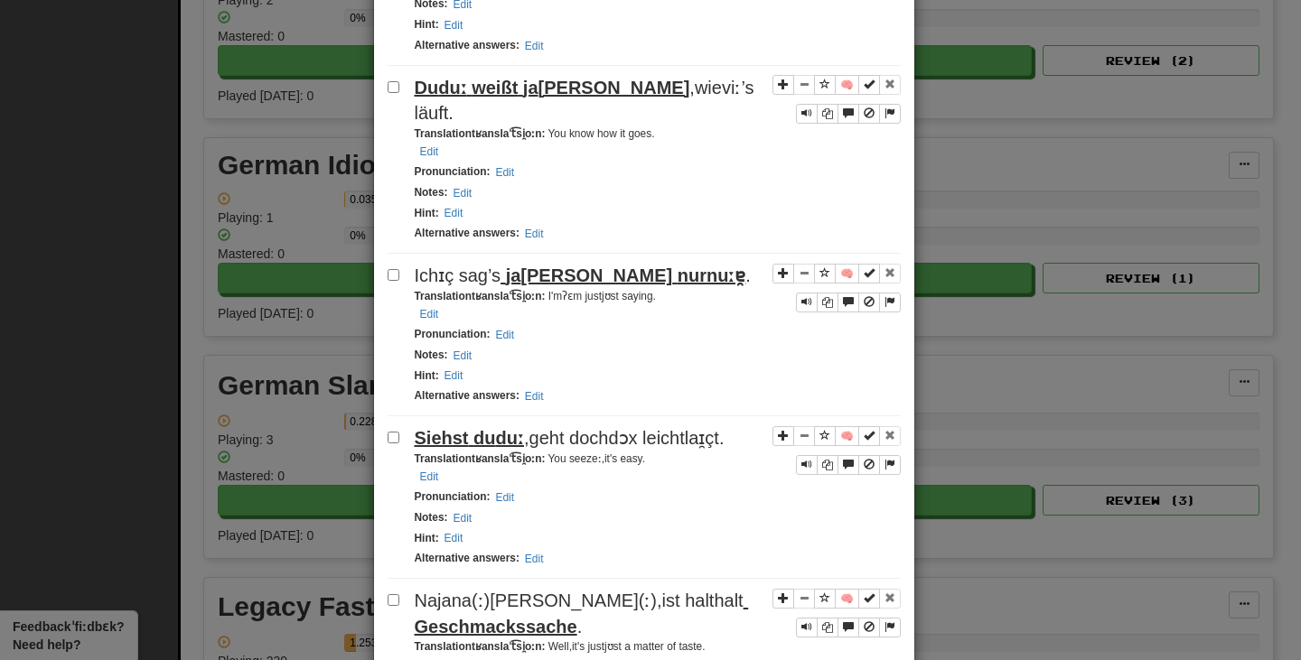
scroll to position [2800, 0]
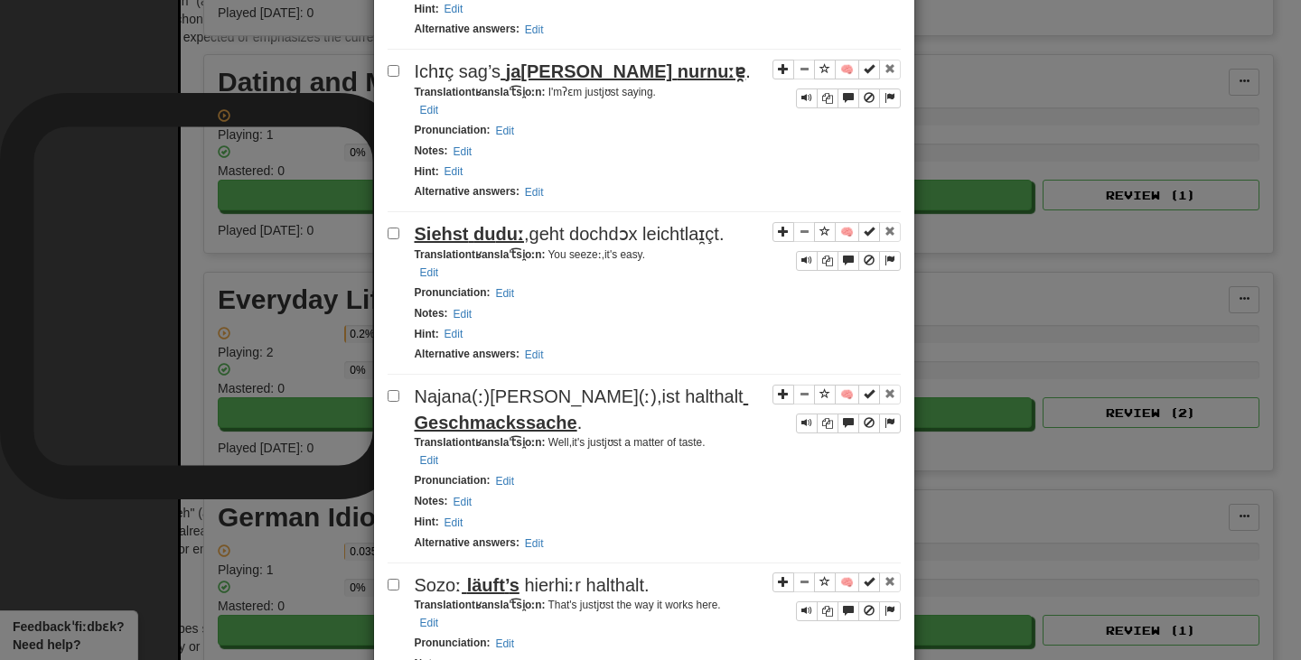
scroll to position [0, 0]
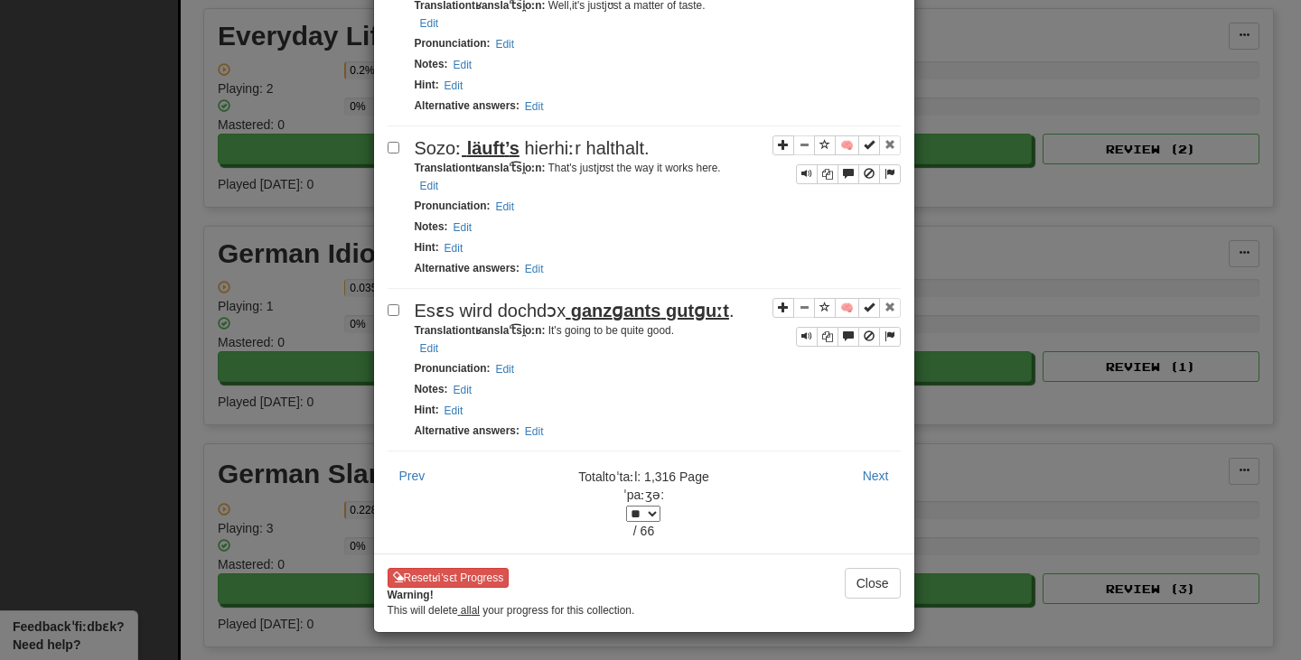
scroll to position [3613, 0]
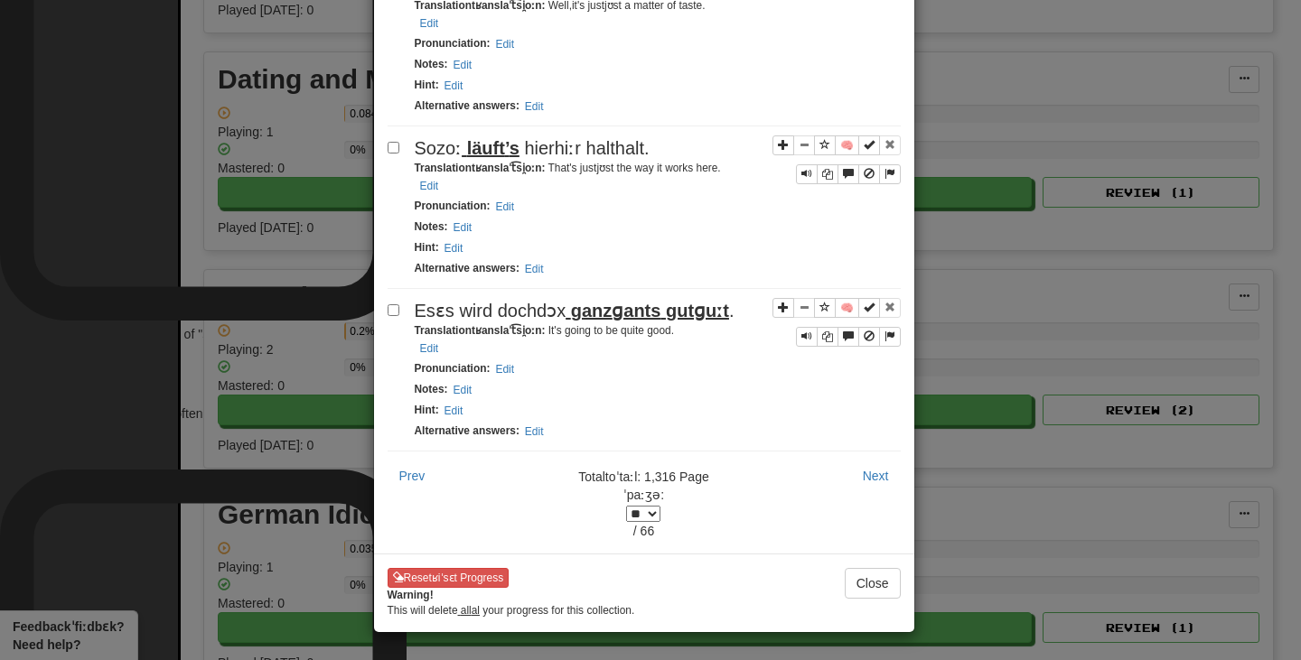
scroll to position [0, 0]
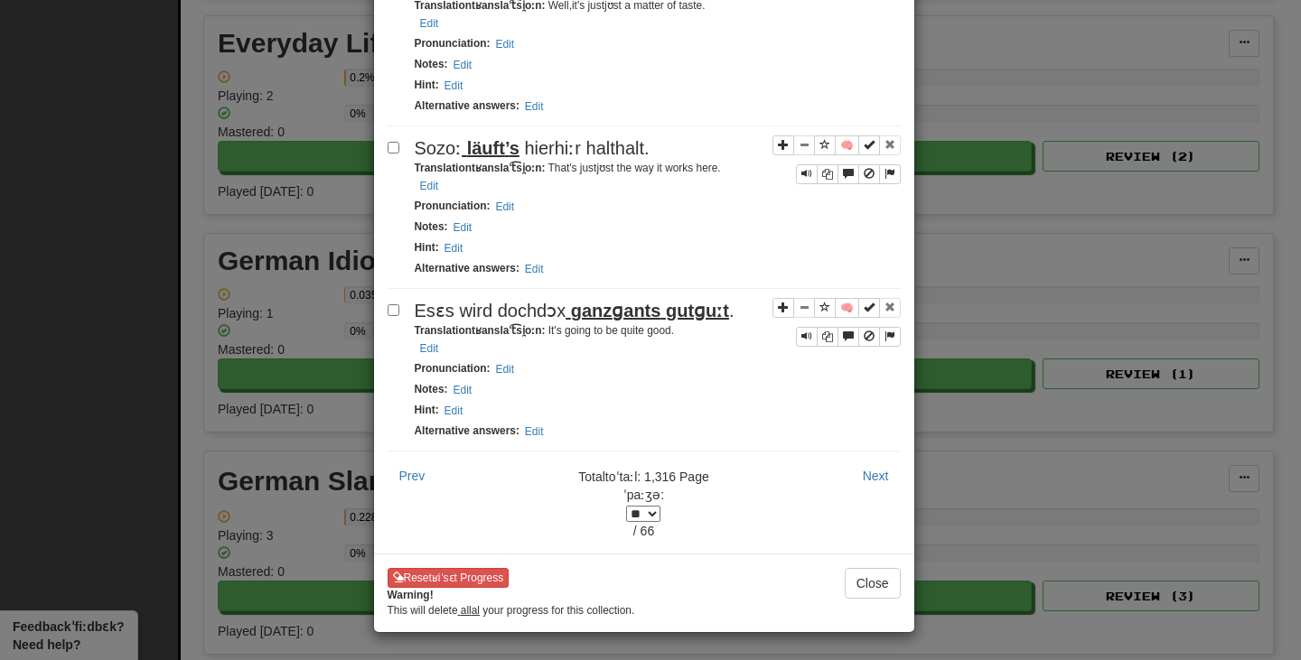
scroll to position [4064, 0]
click at [660, 519] on select "* * * * * * * * * * * * * * * * * * ** * ** * ** * ** * ** * ** * ** * ** * ** …" at bounding box center [643, 514] width 34 height 16
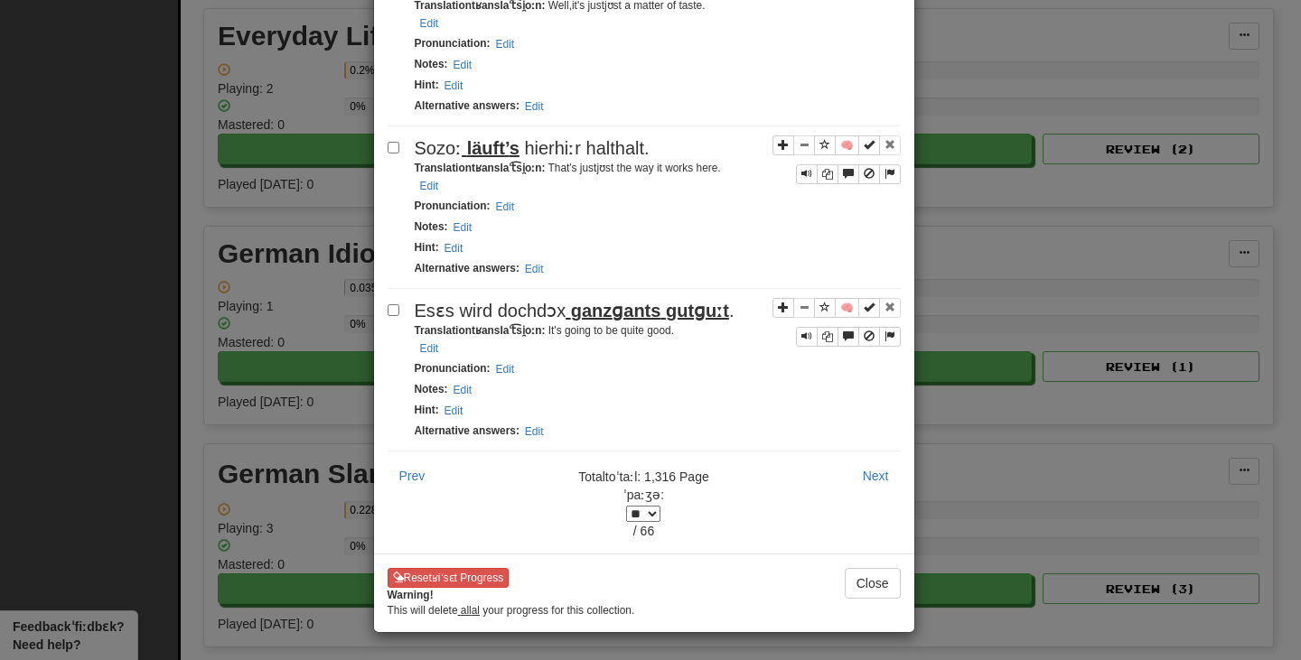
scroll to position [0, 0]
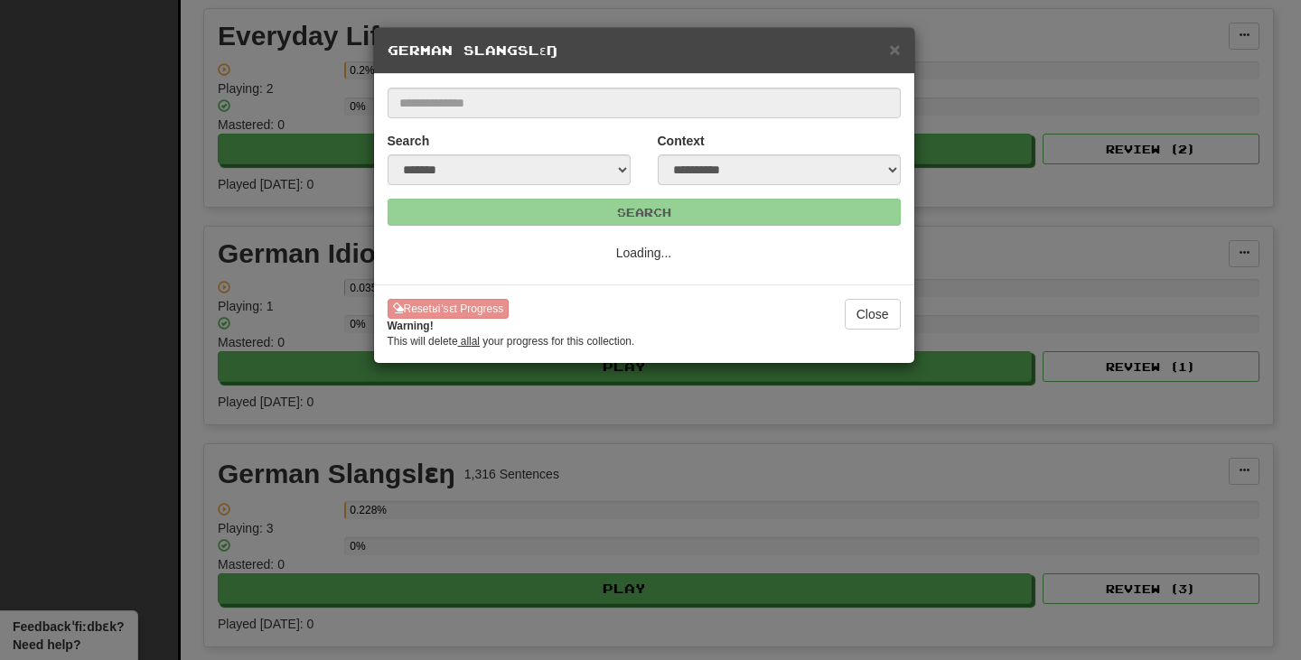
select select "*"
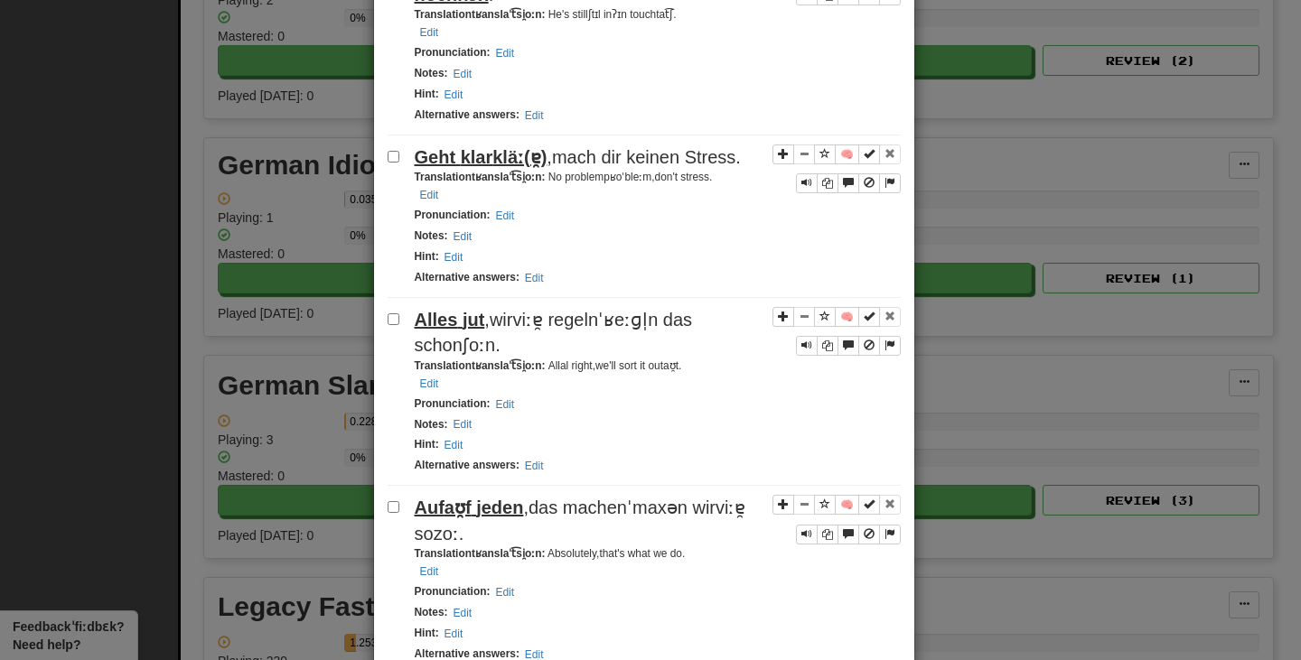
scroll to position [452, 0]
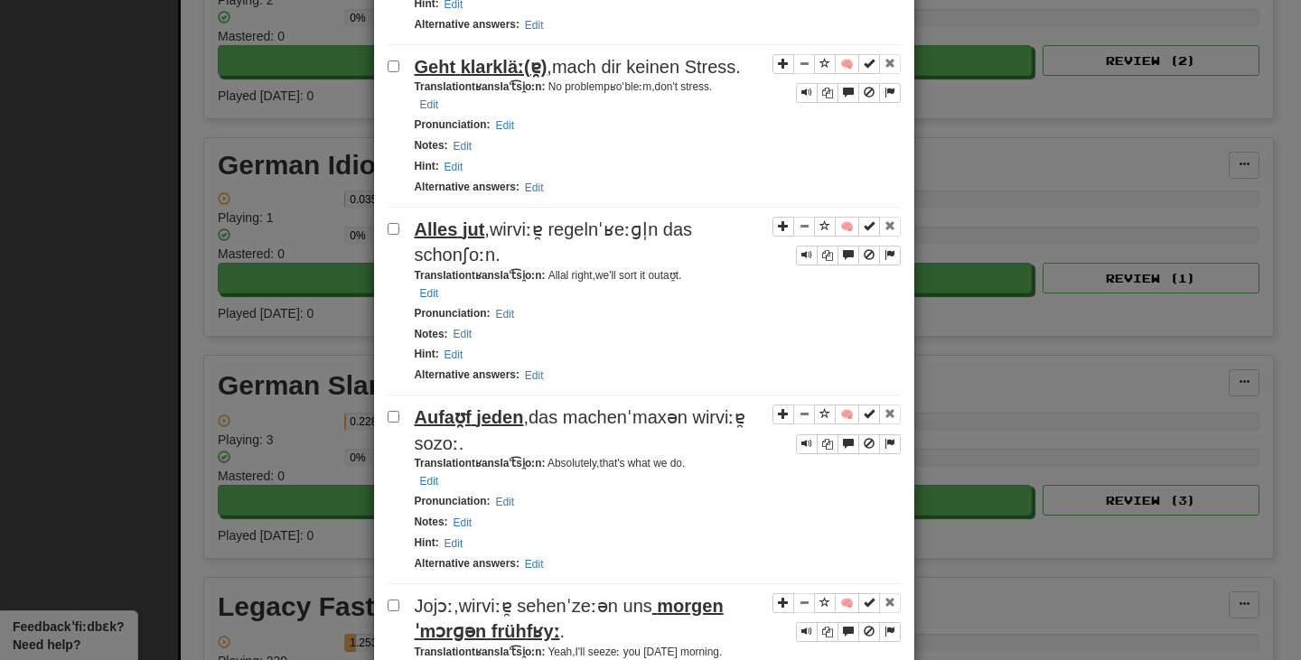
click at [547, 239] on span "regeln" at bounding box center [572, 229] width 51 height 20
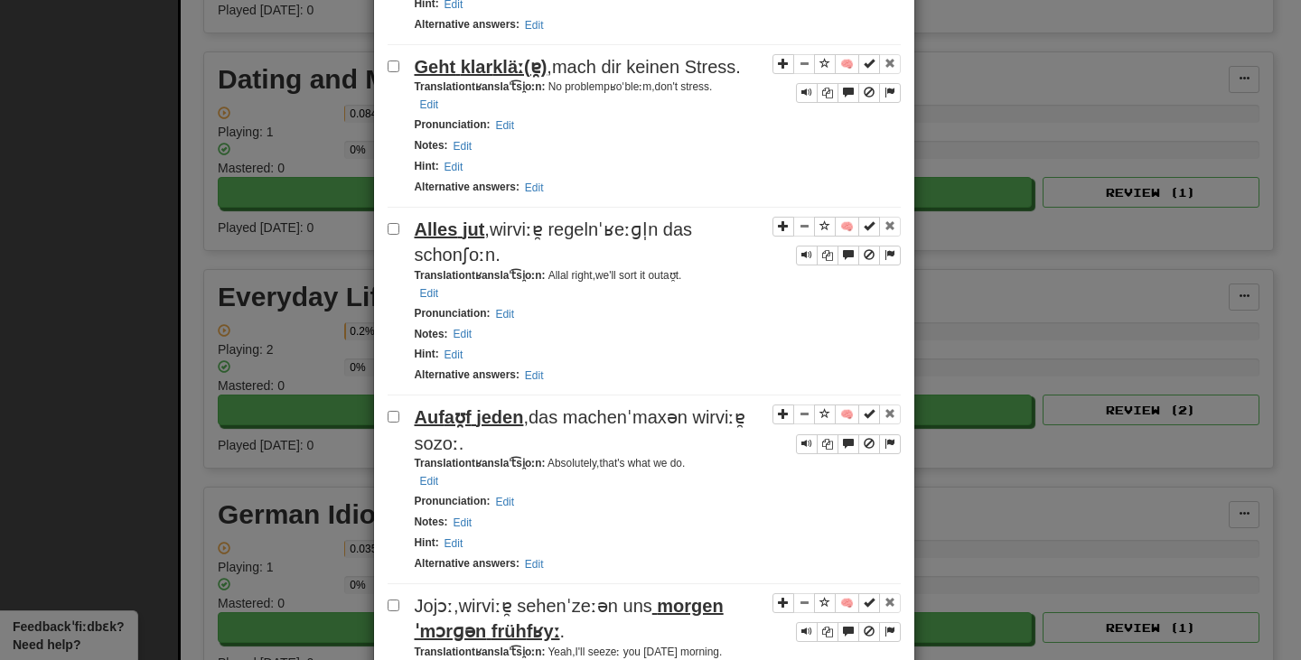
click at [716, 268] on div "Alles ​ ​ jut ​ , ​ wir ( viːɐ̯ ) ​ regeln ( ˈʁeːɡl̩n ) ​ das ​ ​ schon ( ʃoːn …" at bounding box center [658, 242] width 486 height 51
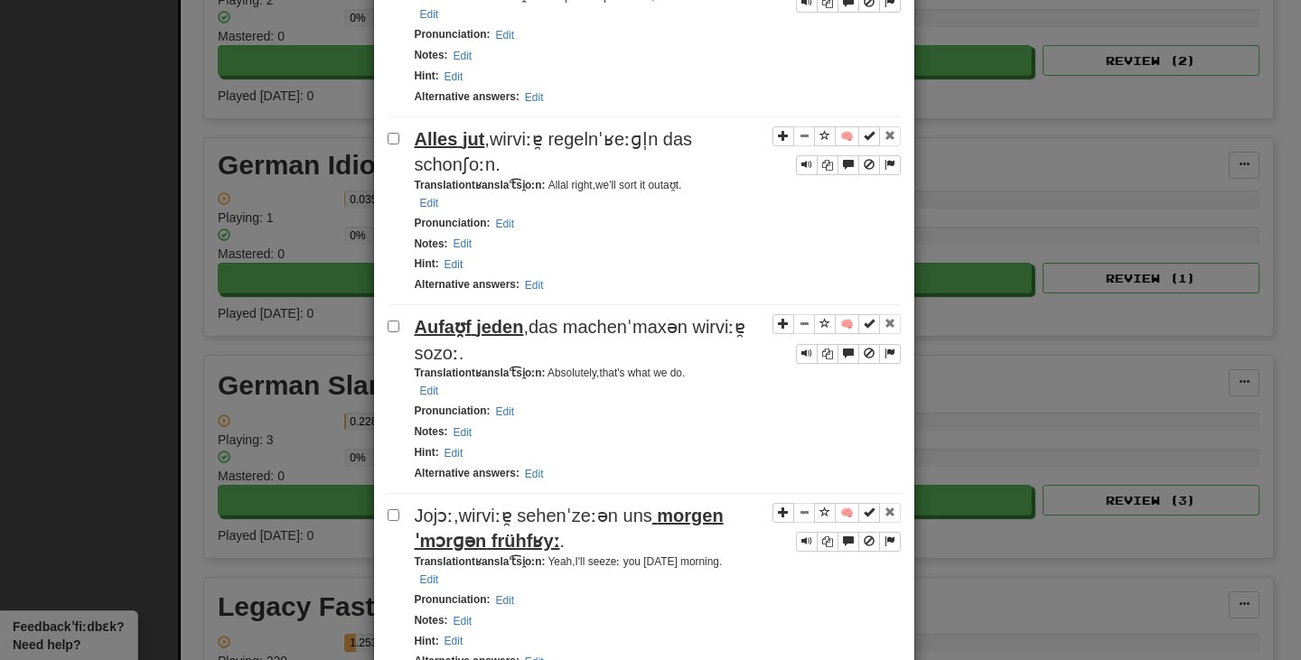
scroll to position [632, 0]
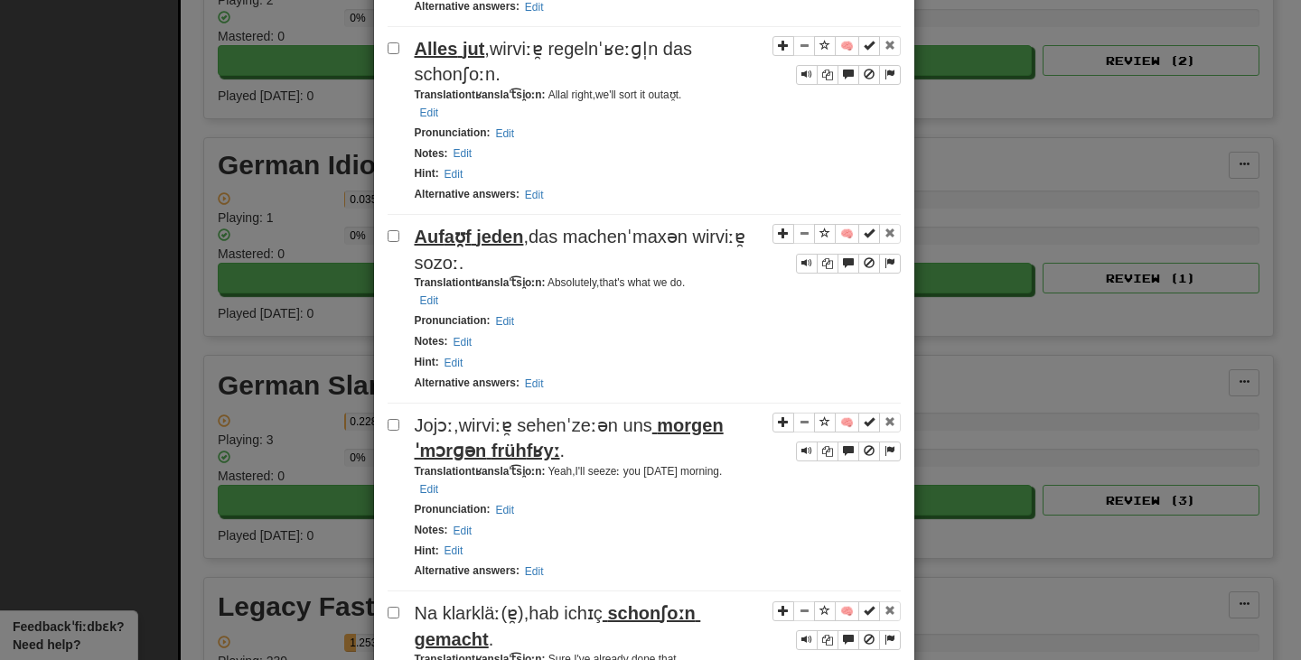
click at [476, 247] on span "jeden" at bounding box center [499, 237] width 47 height 20
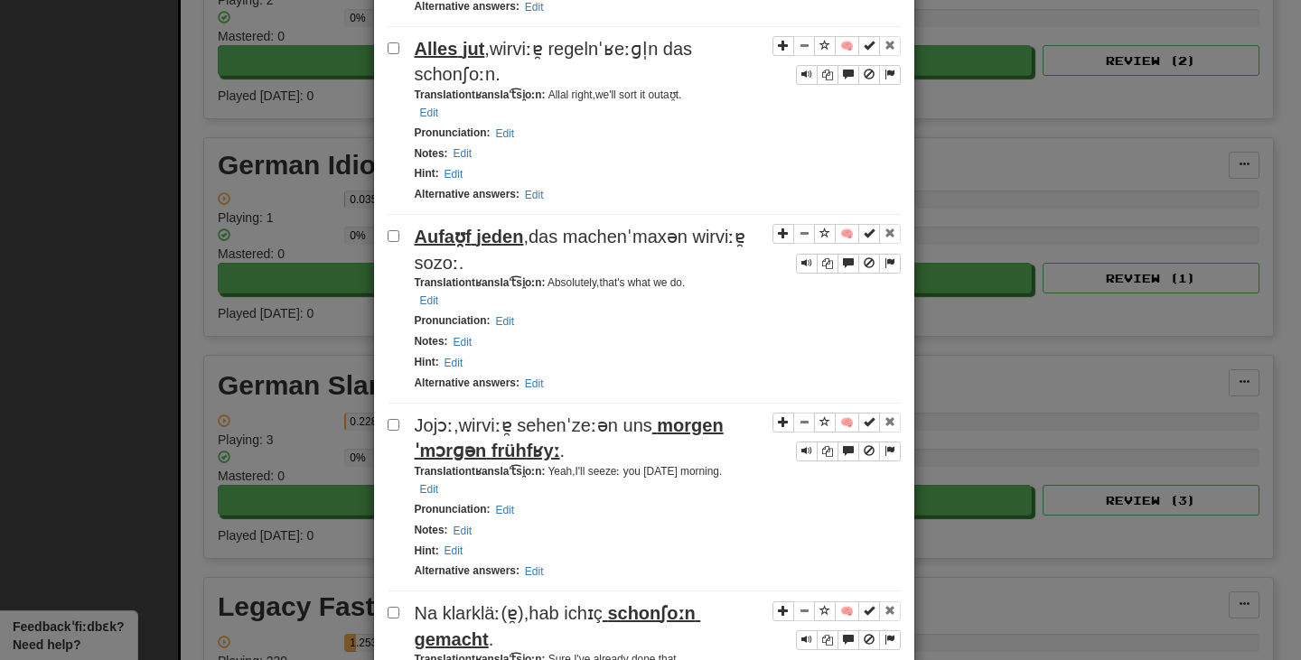
click at [476, 247] on span "jeden" at bounding box center [499, 237] width 47 height 20
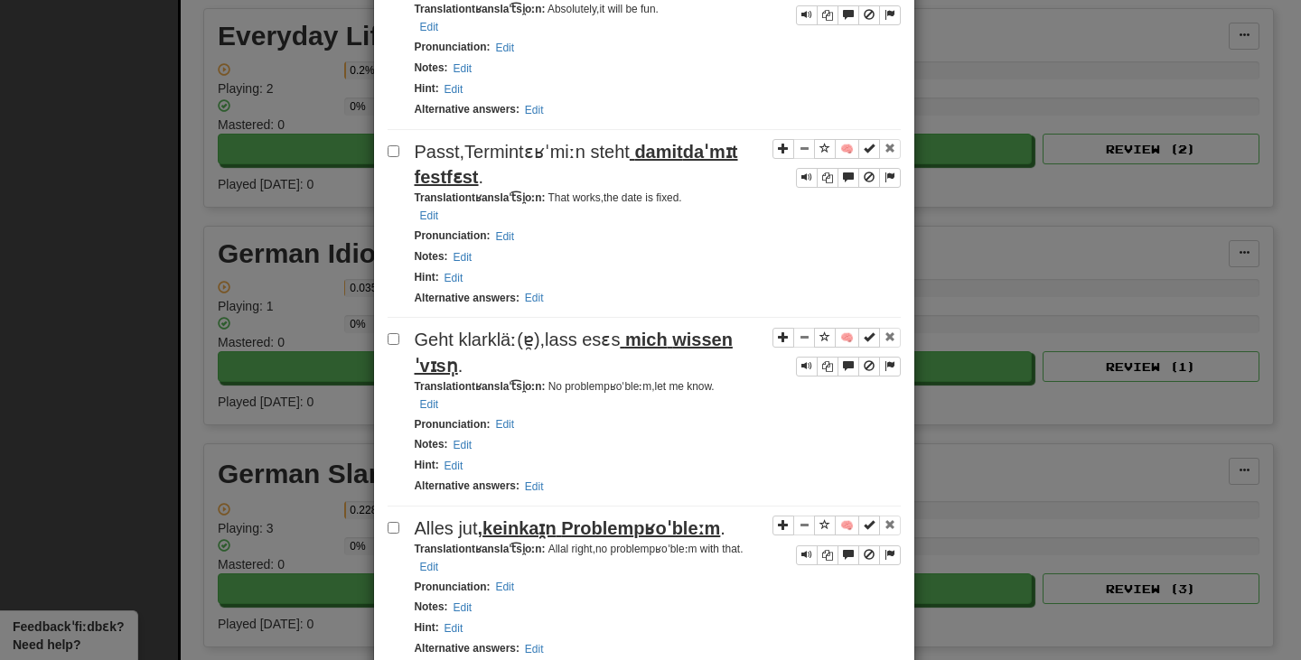
scroll to position [1535, 0]
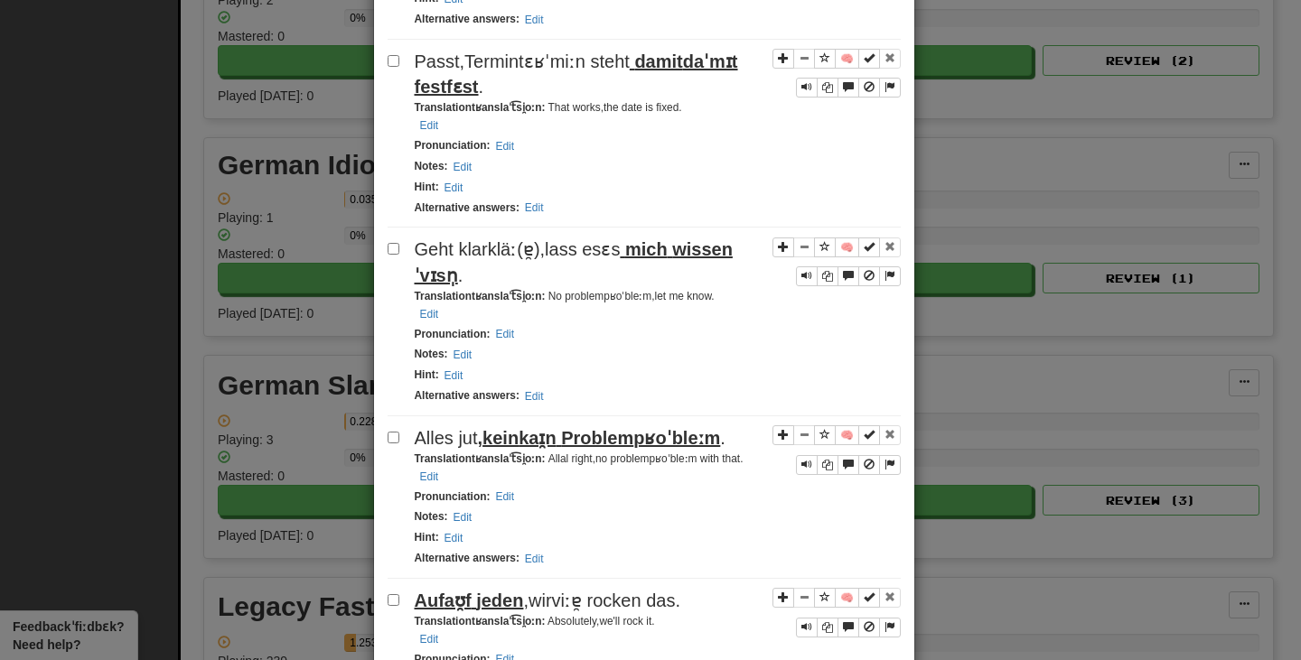
click at [447, 97] on span "fest" at bounding box center [431, 87] width 33 height 20
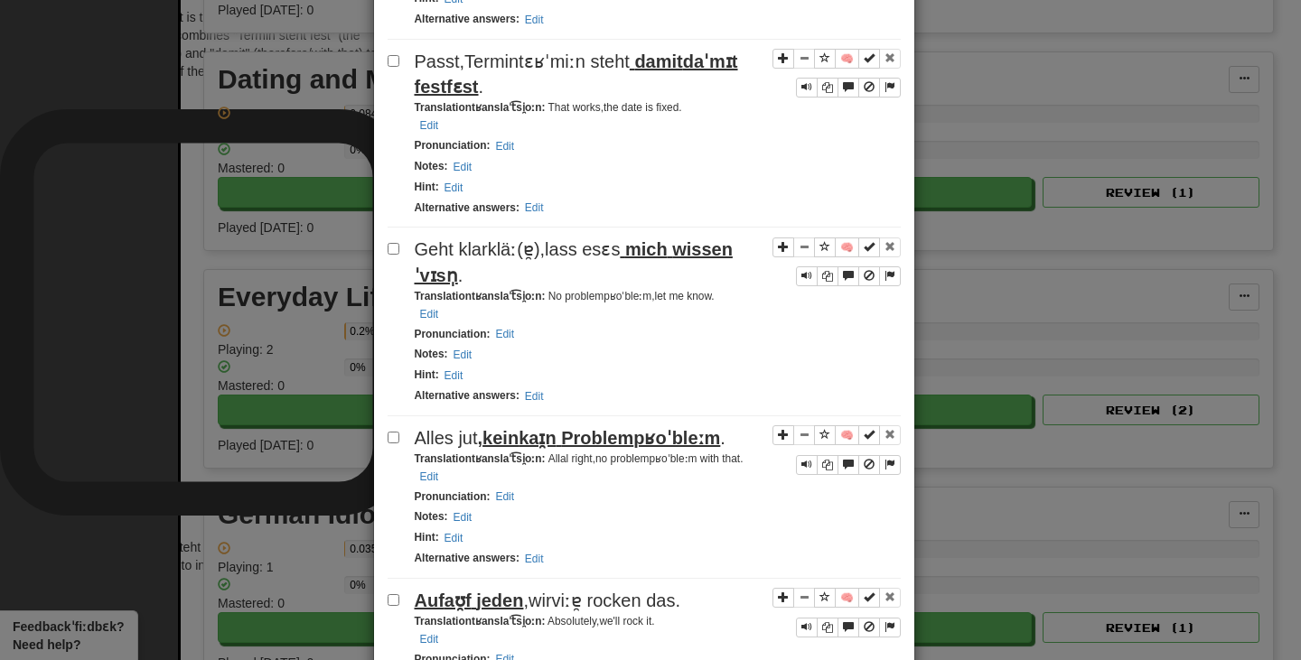
scroll to position [0, 0]
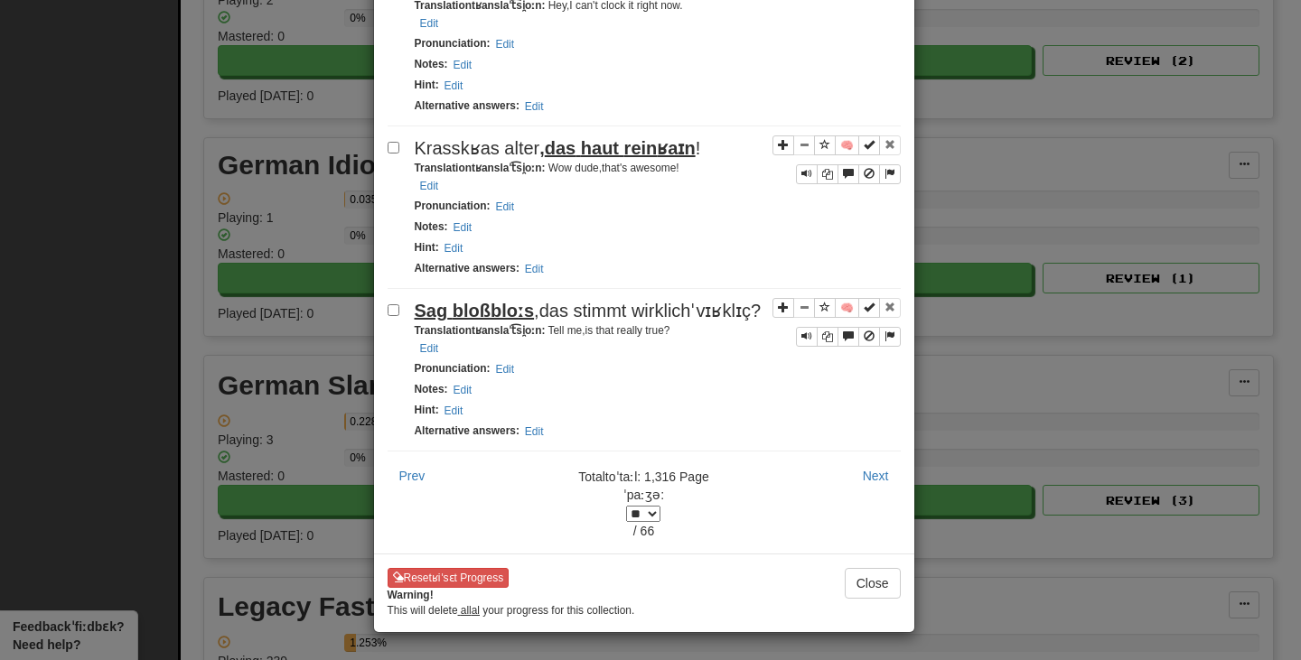
scroll to position [3974, 0]
click at [471, 321] on span "bloß" at bounding box center [471, 311] width 38 height 20
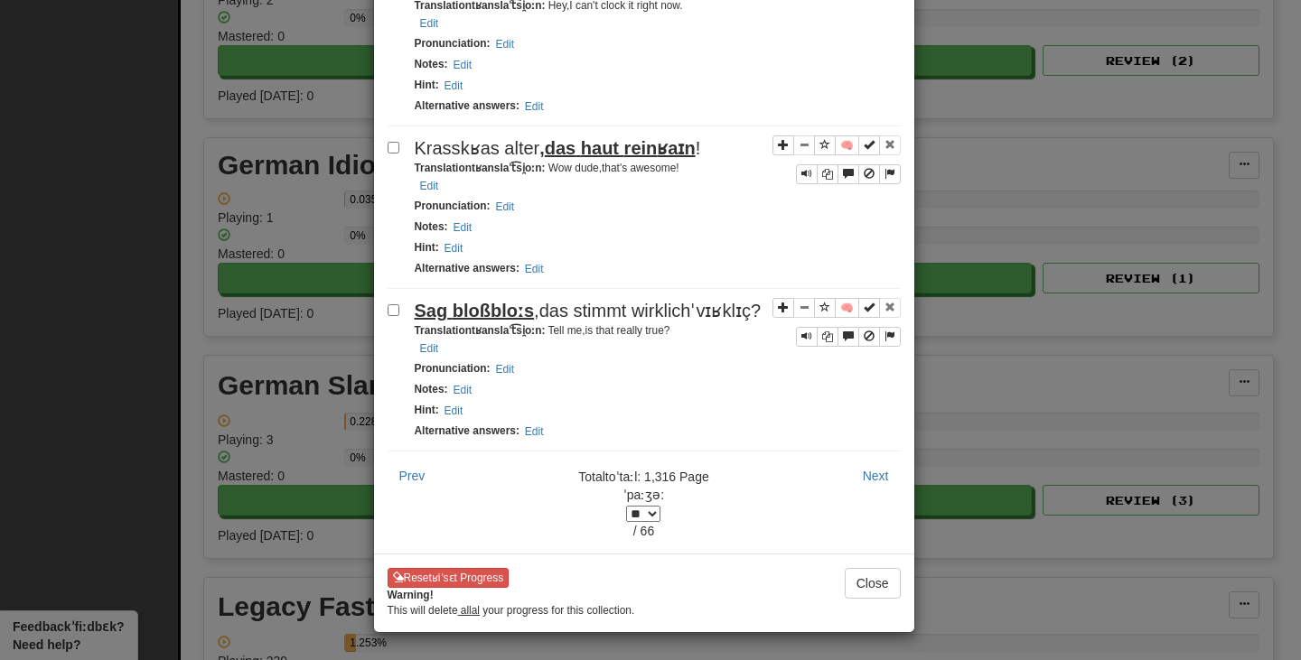
scroll to position [4062, 0]
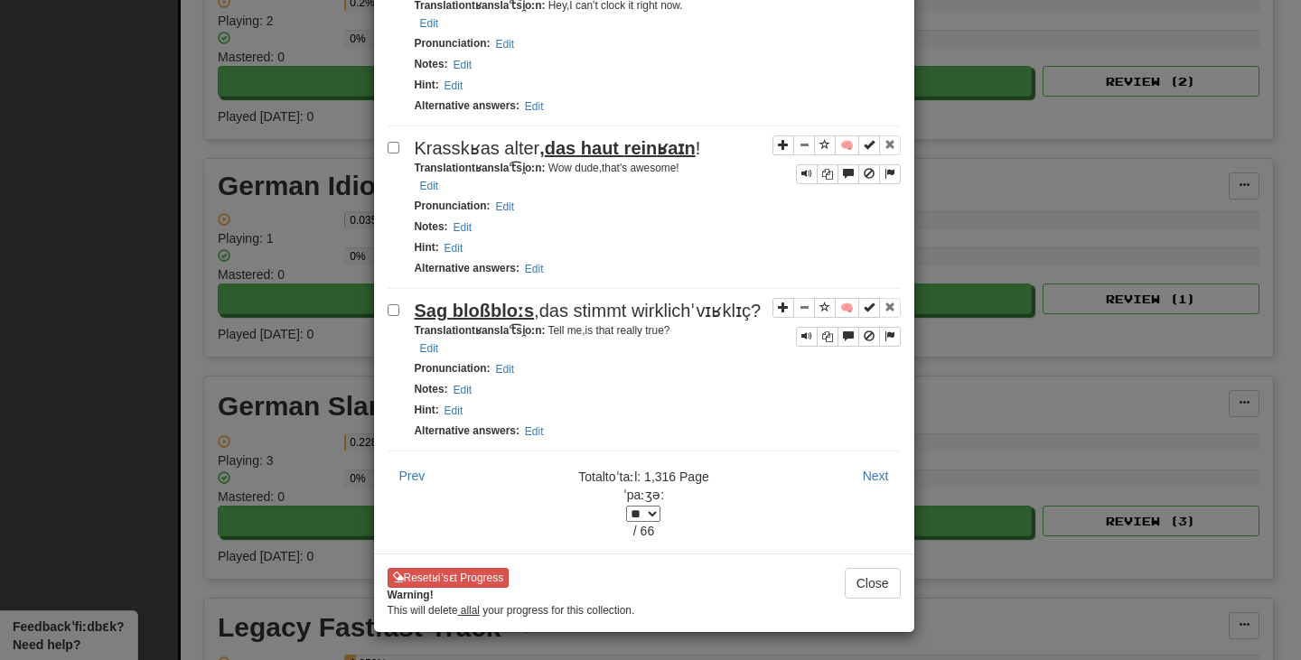
click at [660, 509] on select "* * * * * * * * * * * * * * * * * * ** * ** * ** * ** * ** * ** * ** * ** * ** …" at bounding box center [643, 514] width 34 height 16
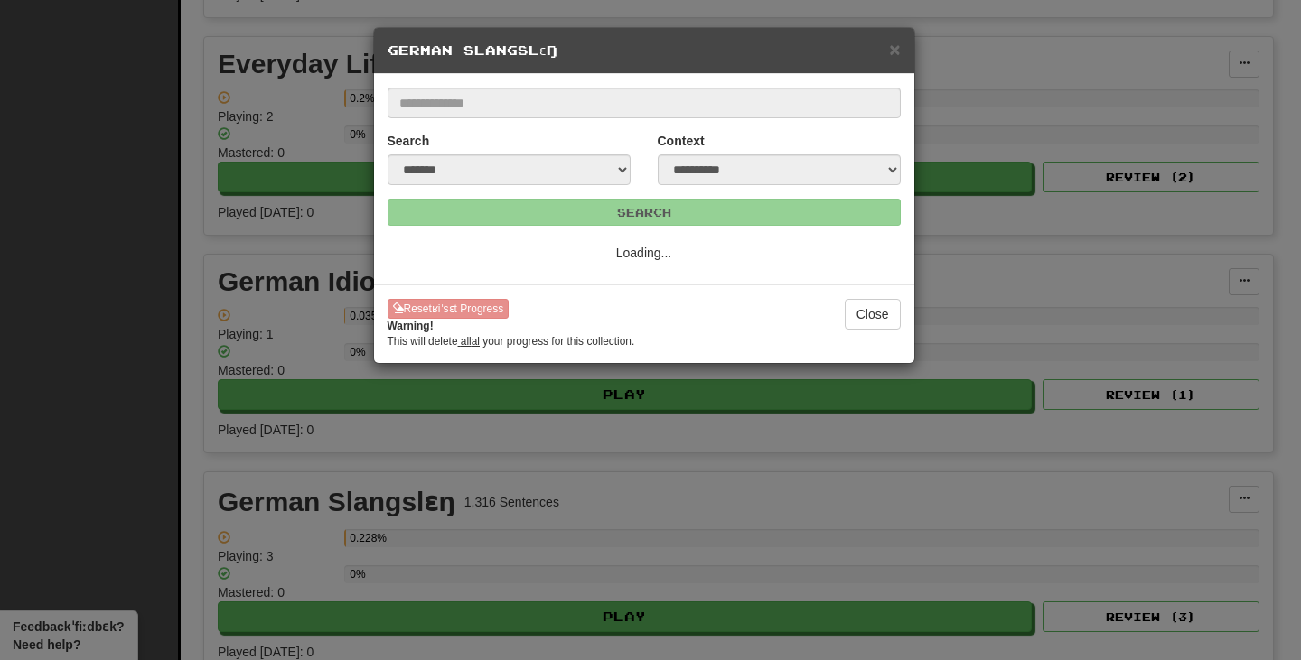
scroll to position [0, 0]
select select "*"
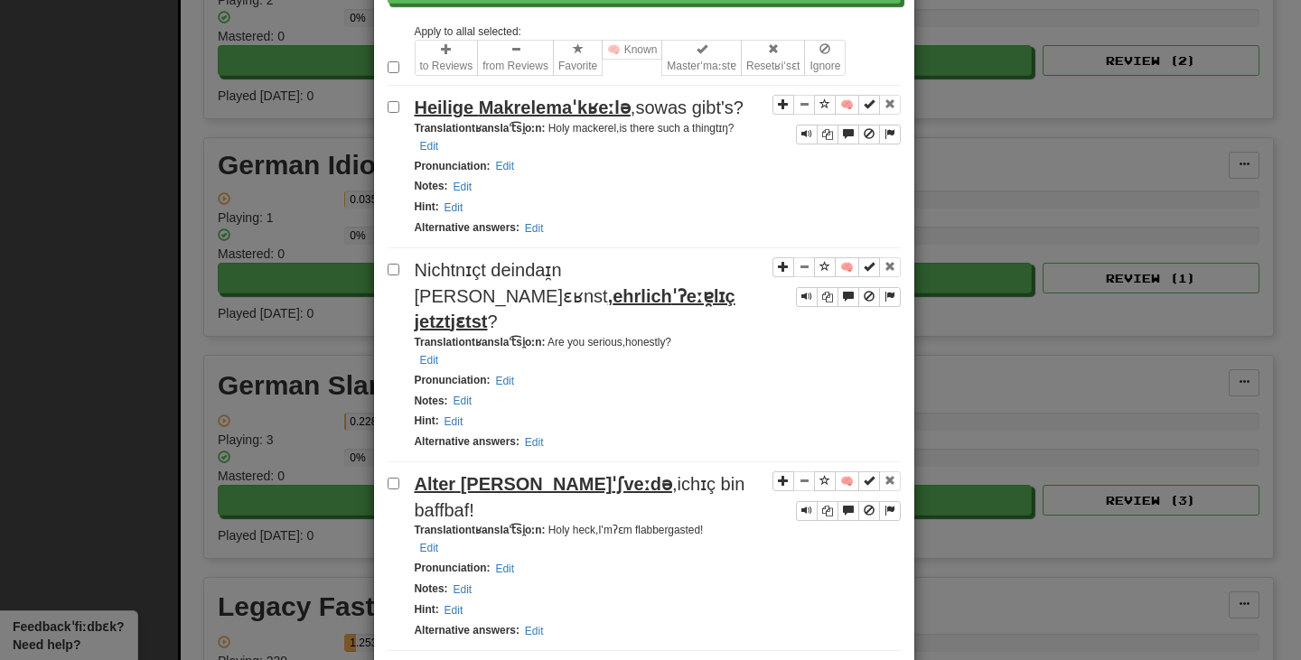
scroll to position [271, 0]
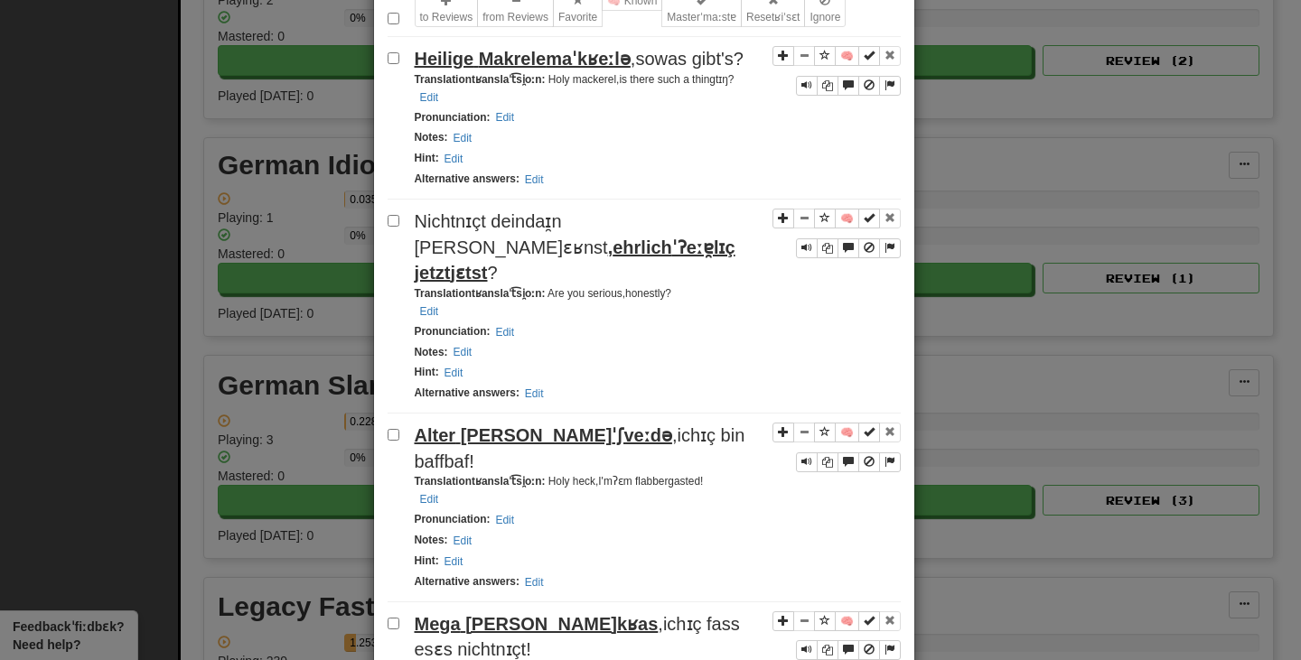
click at [444, 471] on span "baff" at bounding box center [430, 462] width 30 height 20
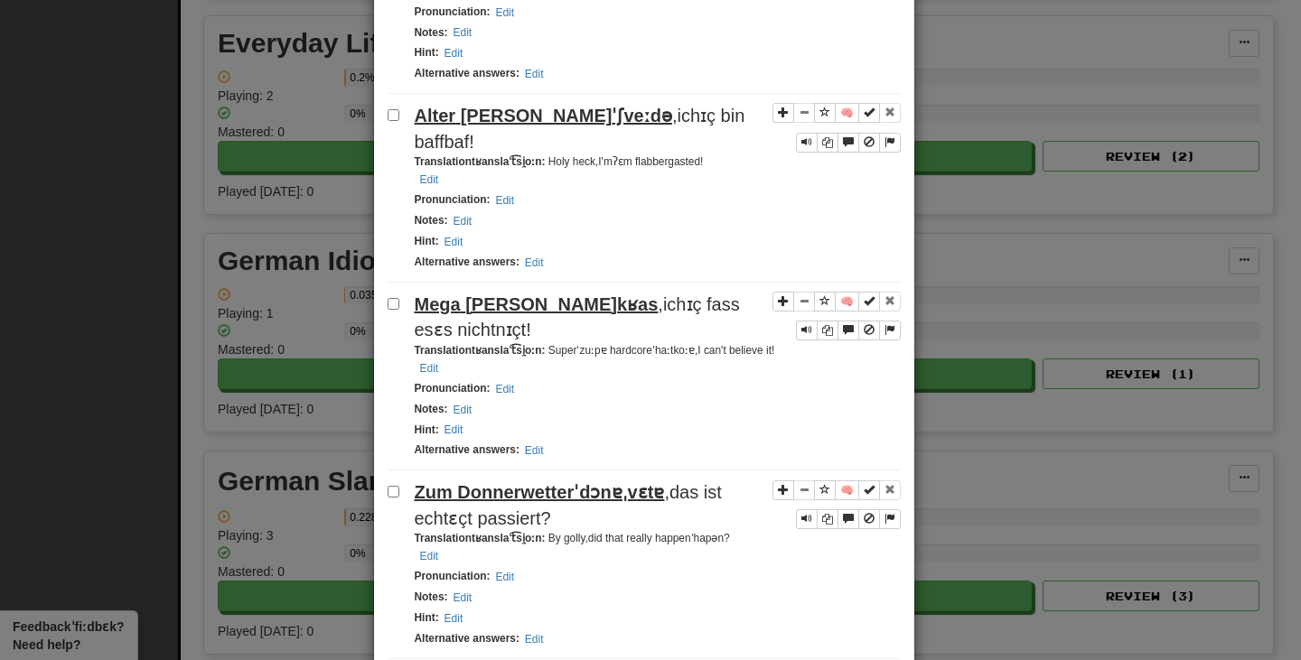
scroll to position [632, 0]
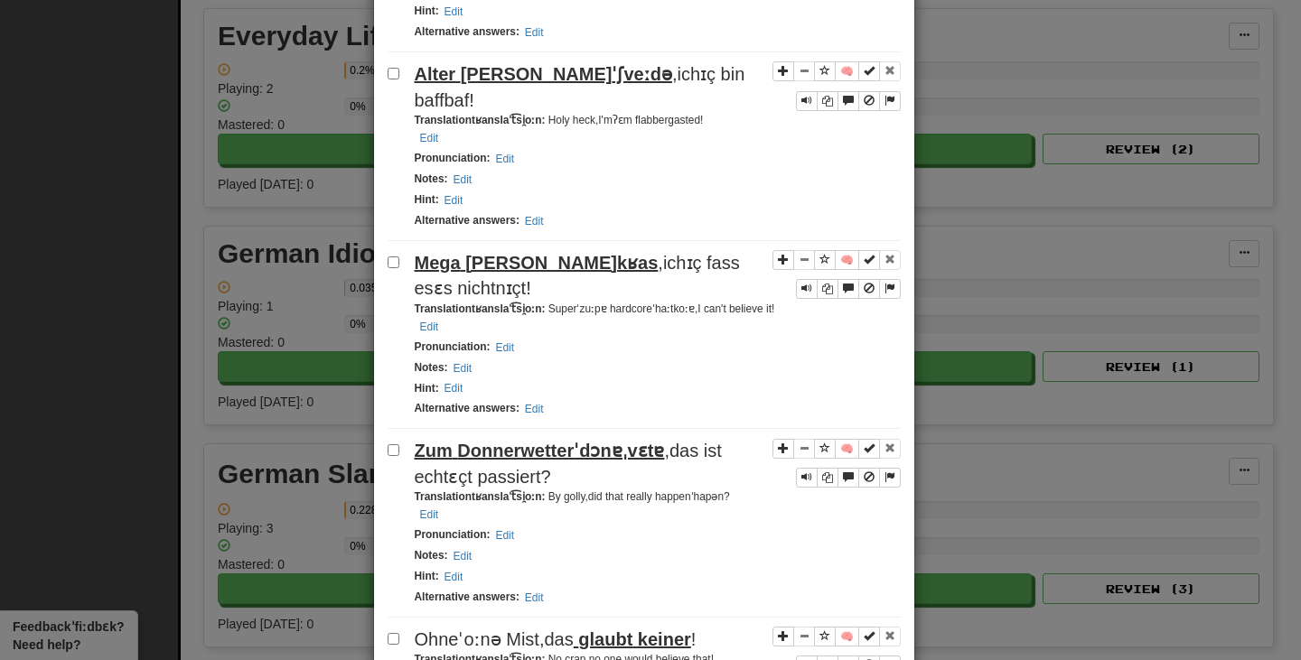
click at [706, 273] on span "fass" at bounding box center [722, 263] width 33 height 20
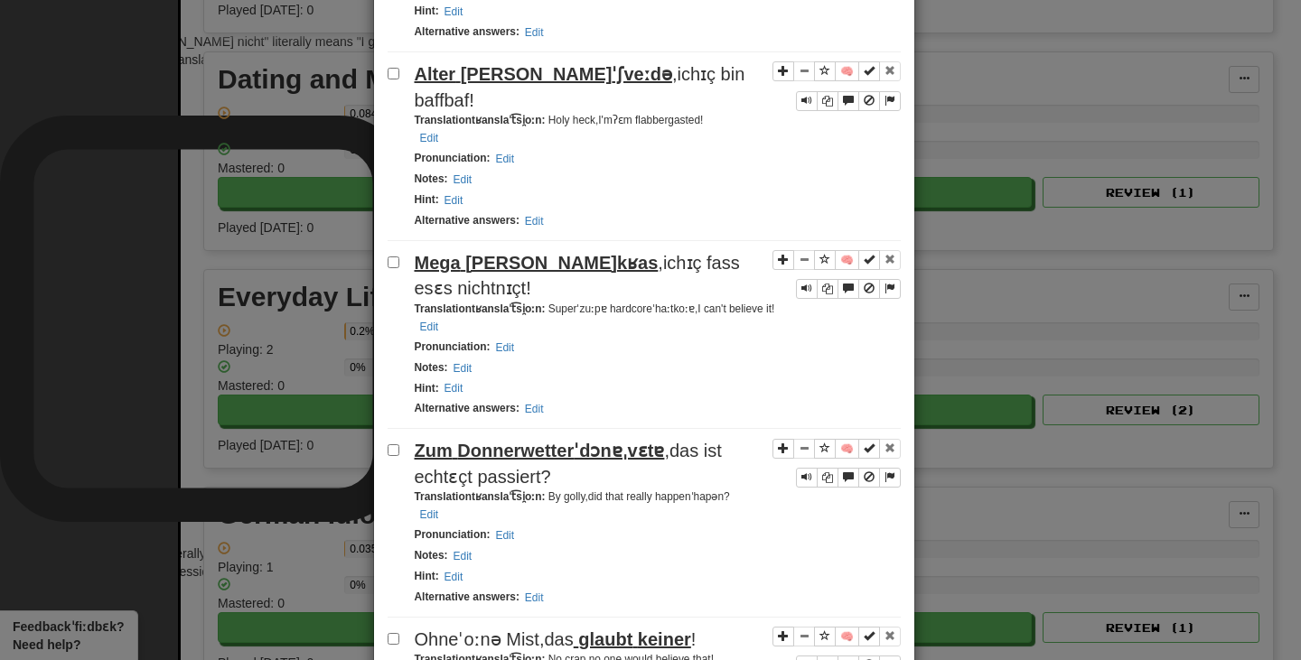
scroll to position [0, 0]
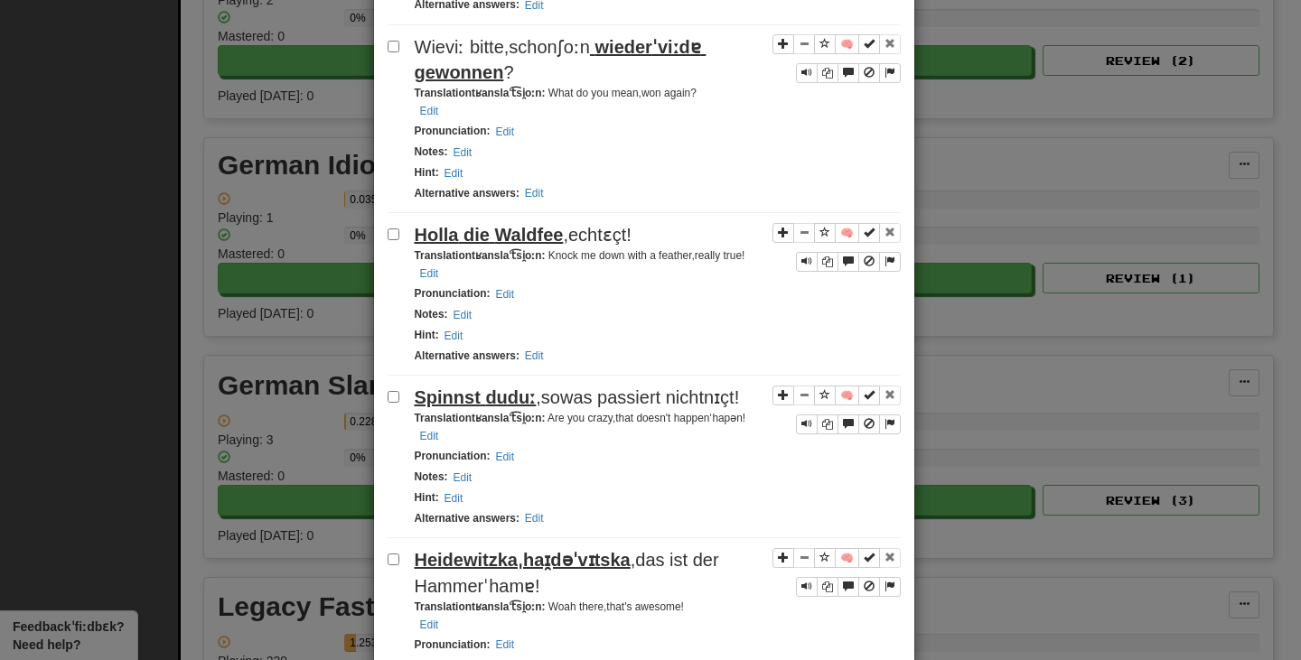
scroll to position [1445, 0]
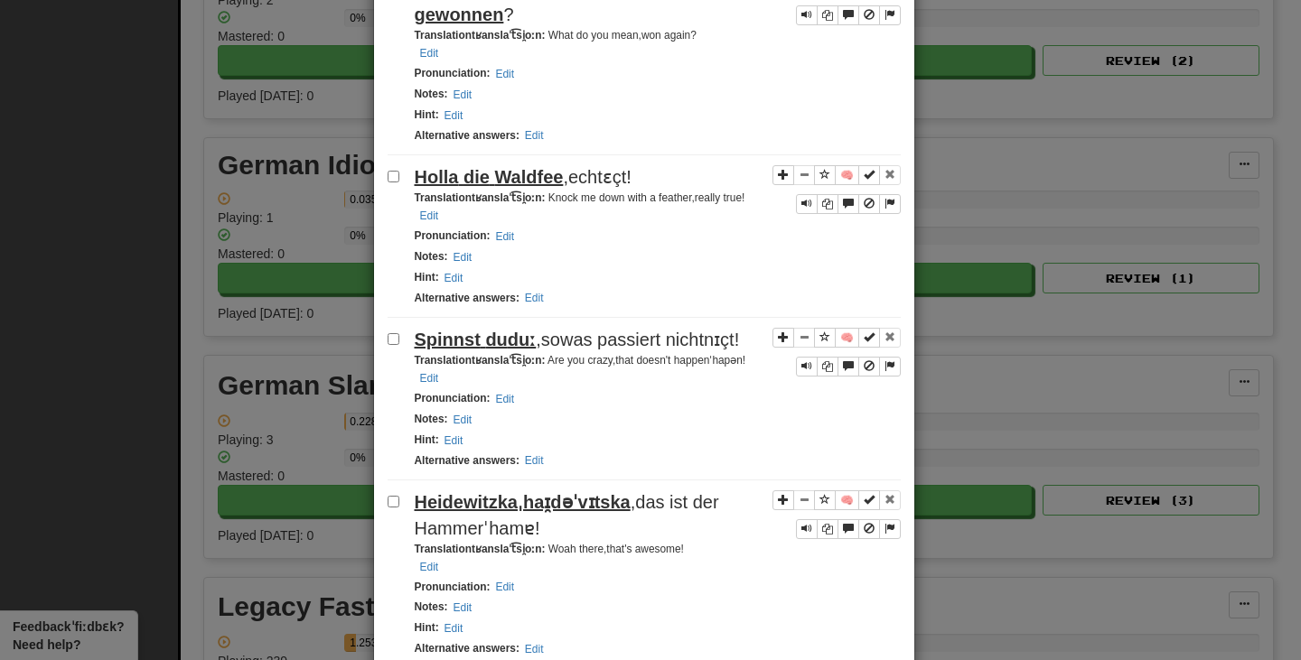
click at [531, 187] on span "Waldfee" at bounding box center [528, 177] width 69 height 20
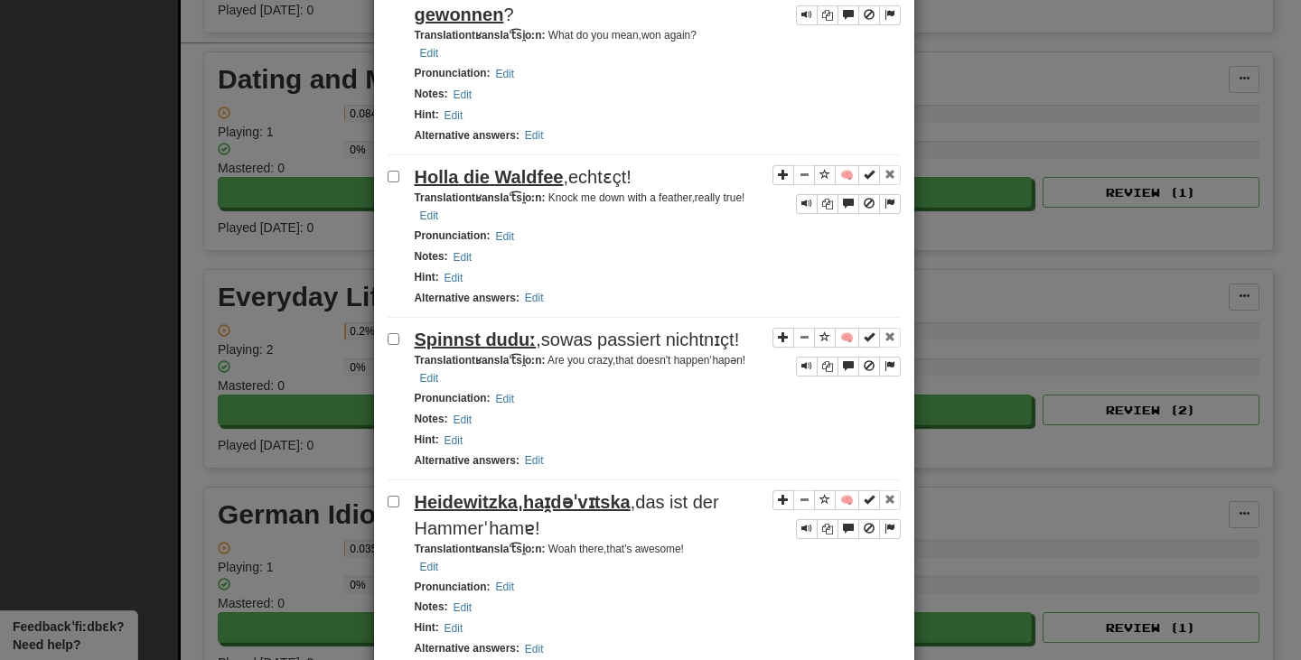
scroll to position [0, 0]
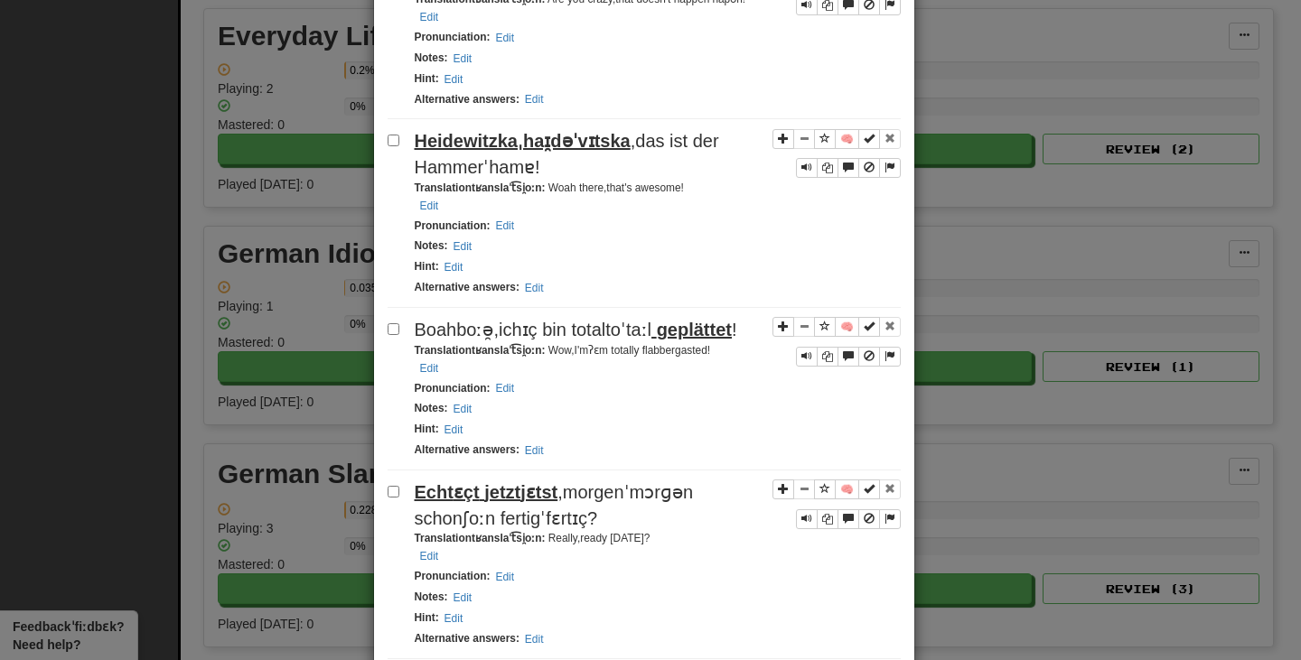
scroll to position [1897, 0]
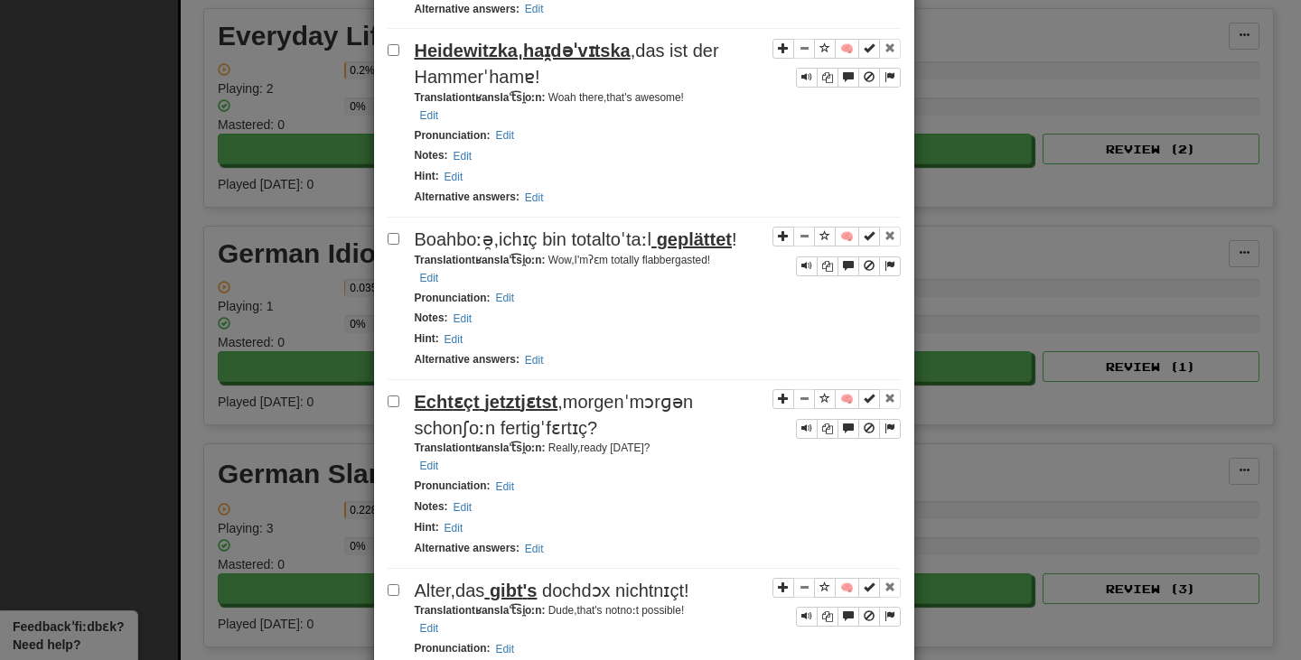
click at [459, 61] on span "Heidewitzka" at bounding box center [466, 51] width 103 height 20
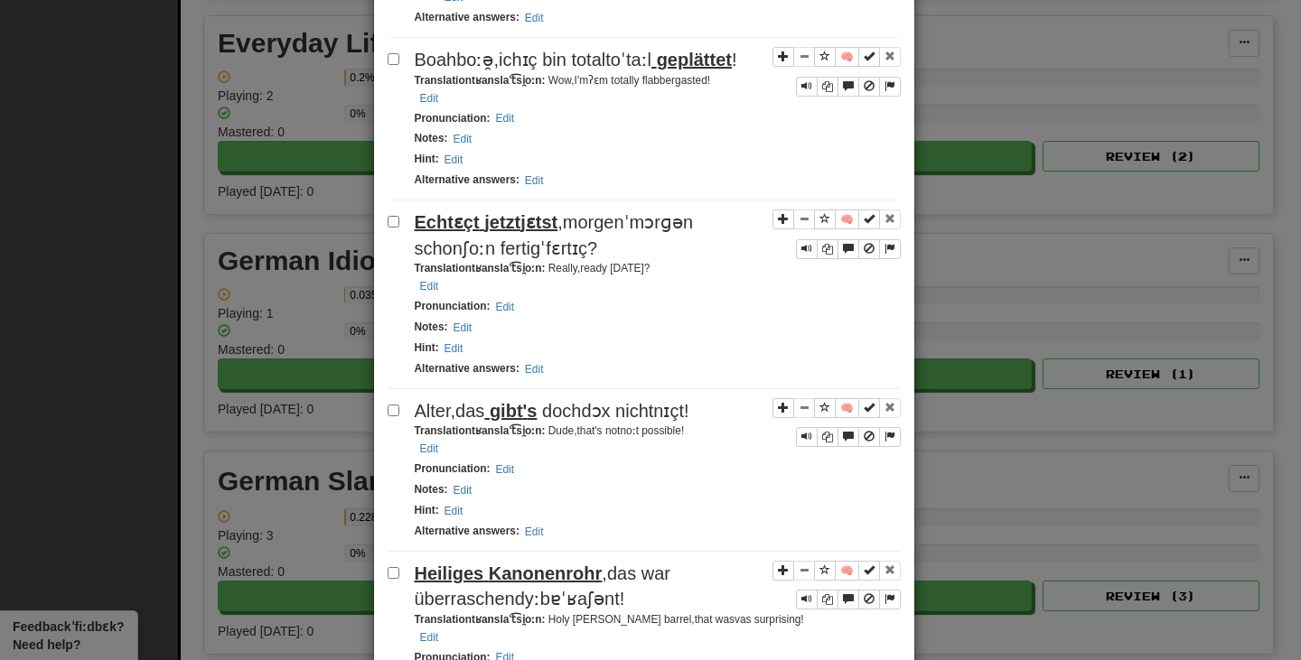
scroll to position [2077, 0]
click at [657, 69] on span "geplättet" at bounding box center [694, 59] width 75 height 20
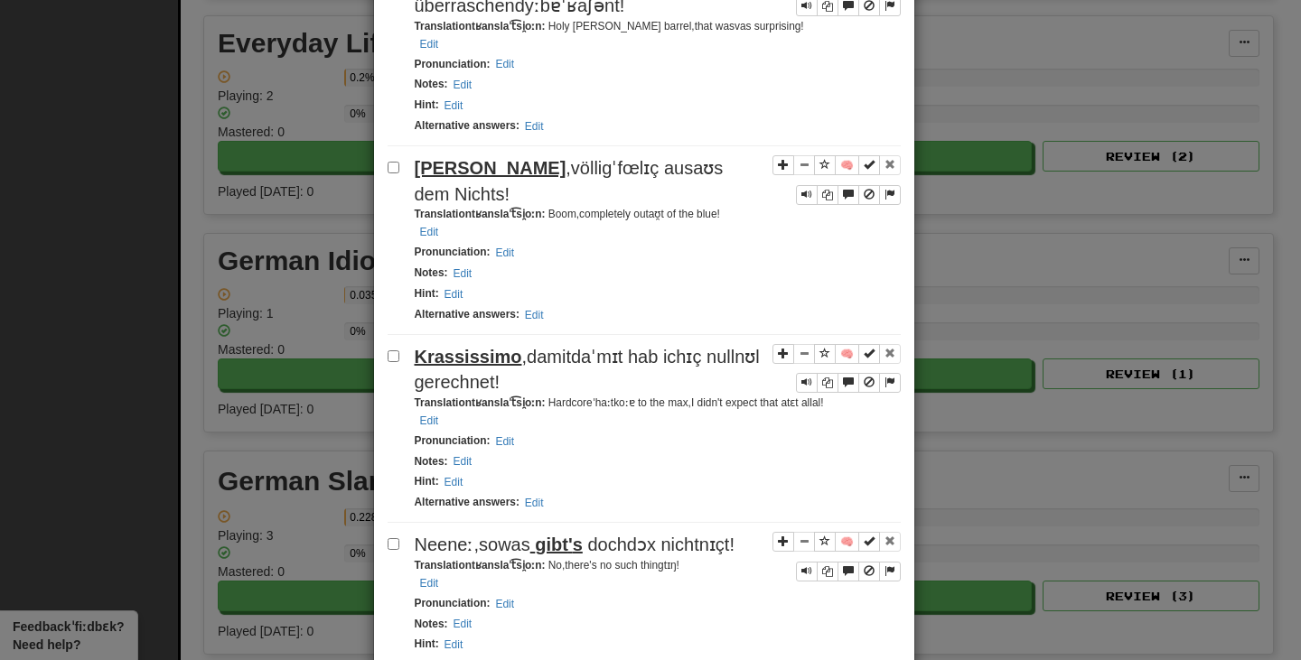
scroll to position [2709, 0]
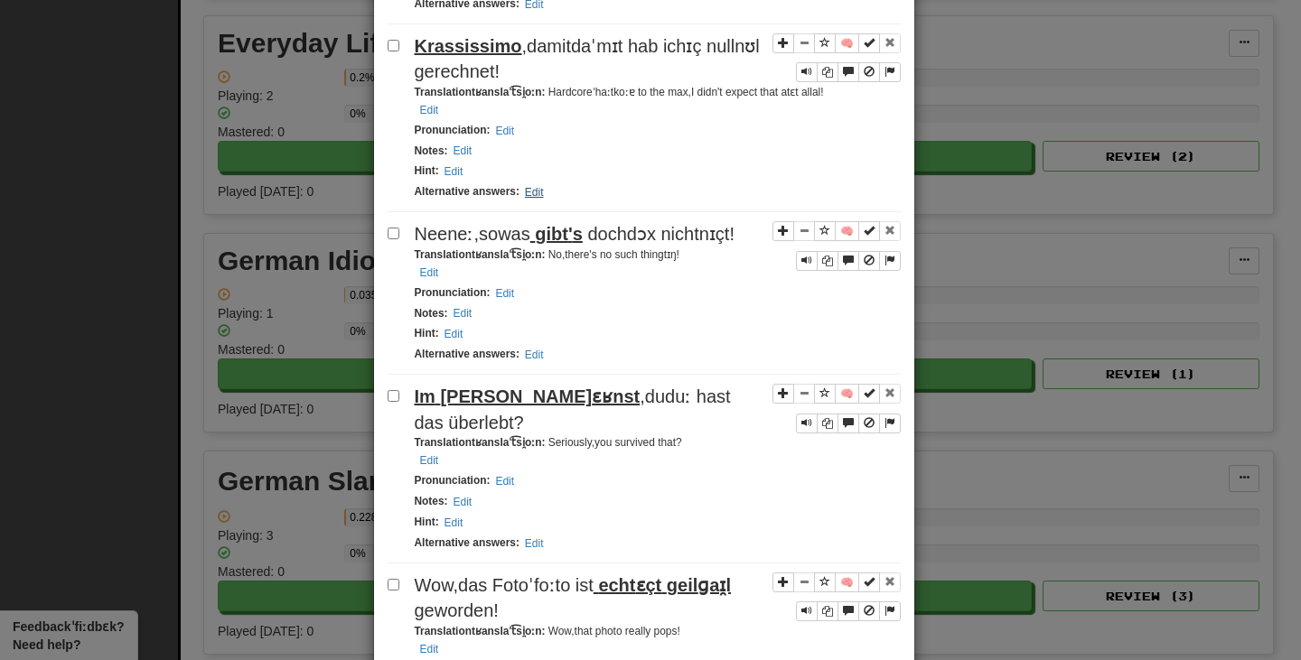
scroll to position [3251, 0]
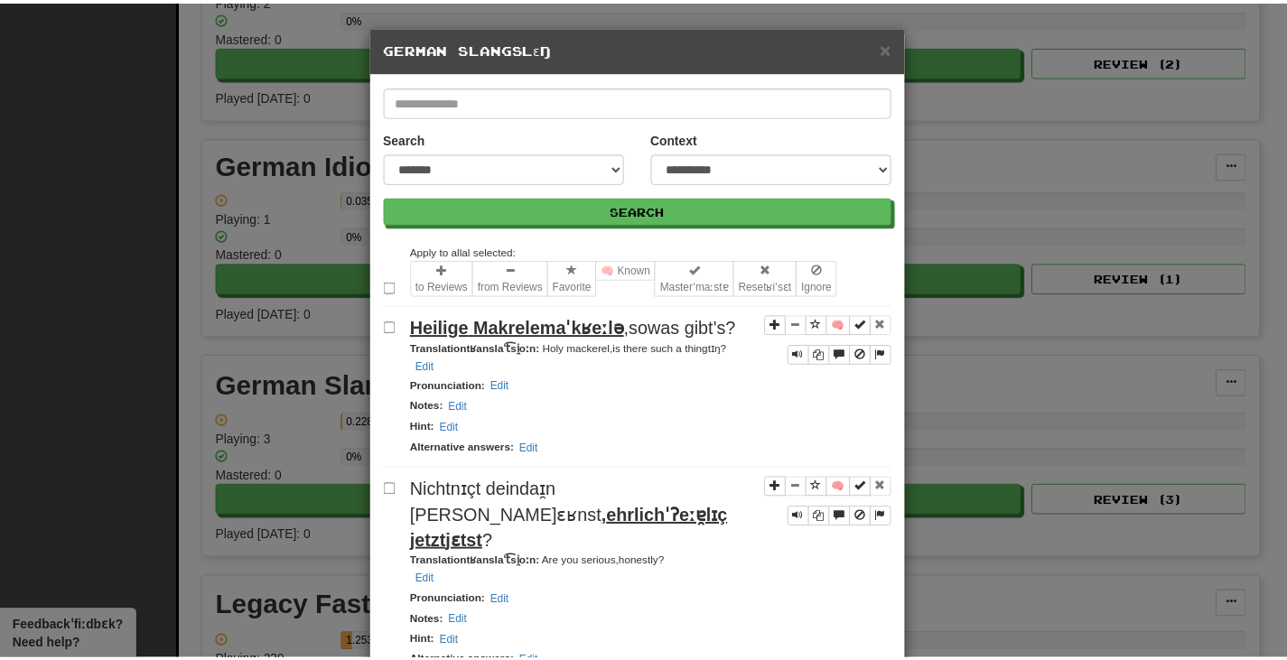
scroll to position [0, 0]
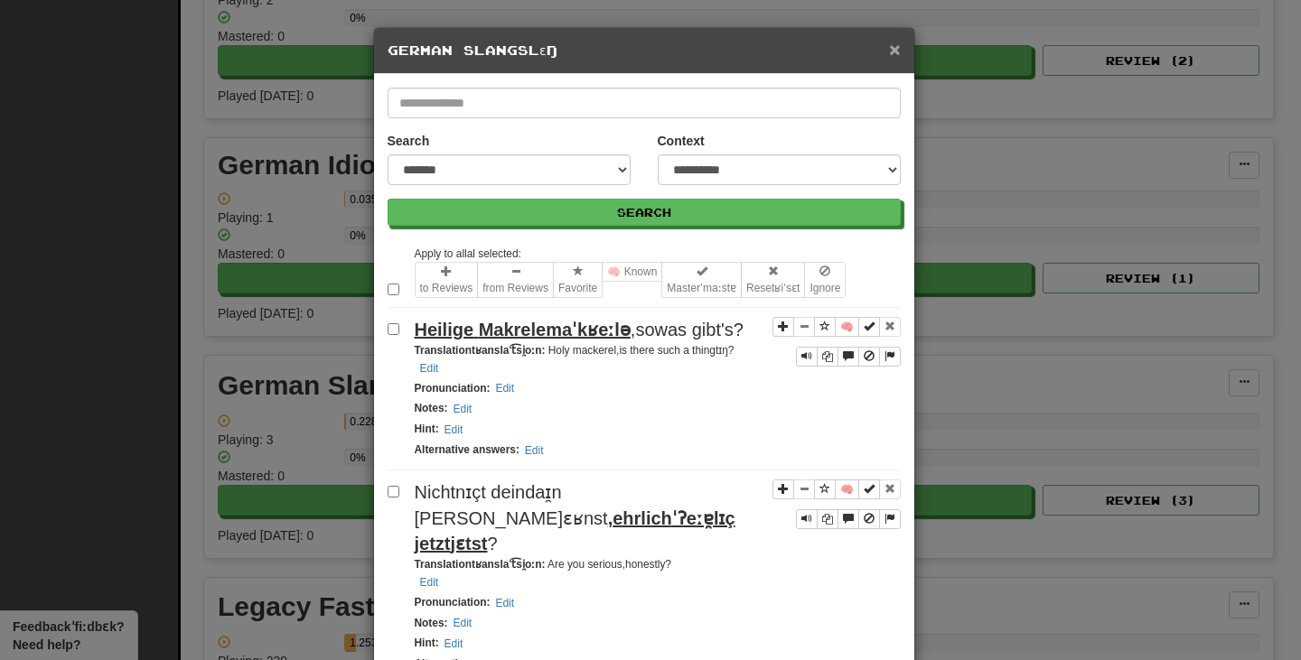
click at [889, 48] on span "×" at bounding box center [894, 49] width 11 height 21
